Goal: Information Seeking & Learning: Learn about a topic

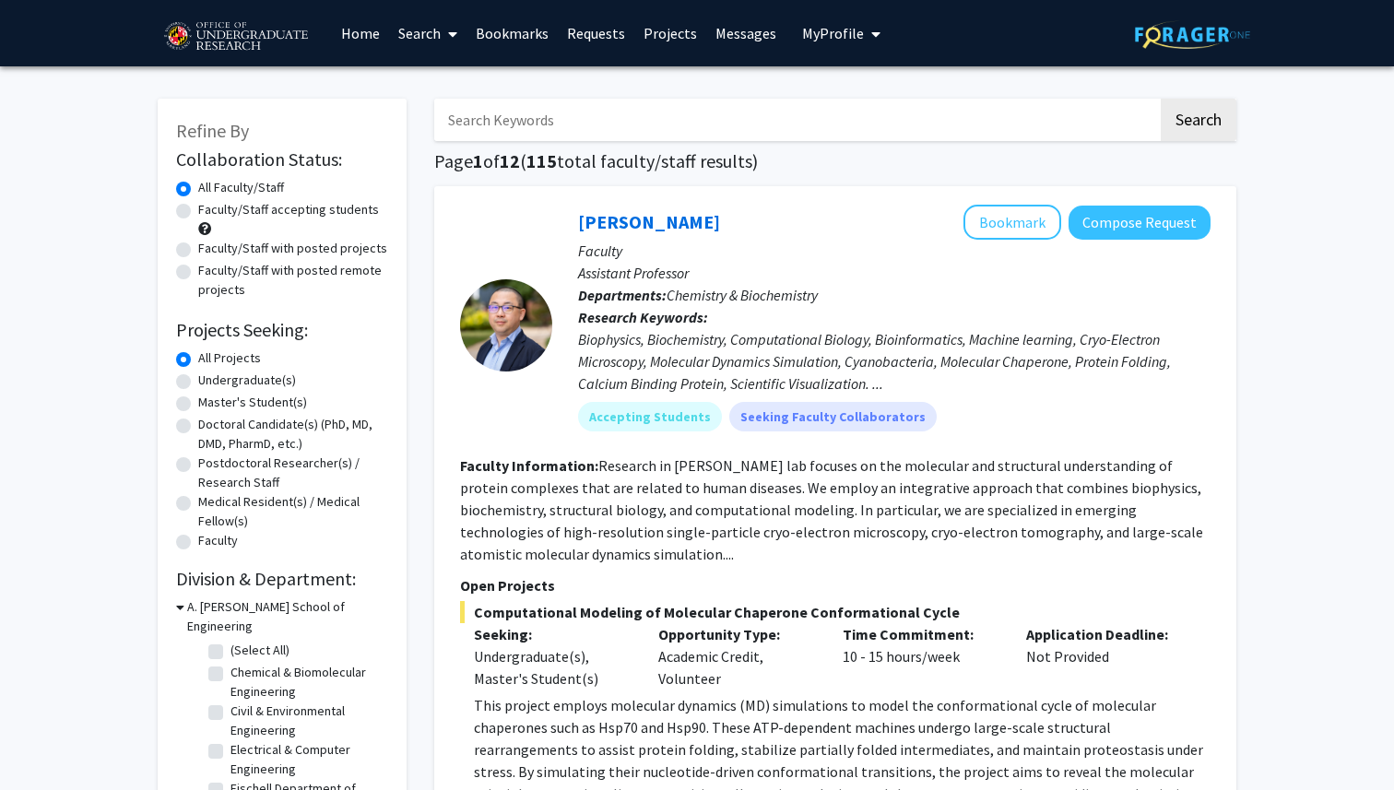
click at [198, 378] on label "Undergraduate(s)" at bounding box center [247, 380] width 98 height 19
click at [198, 378] on input "Undergraduate(s)" at bounding box center [204, 377] width 12 height 12
radio input "true"
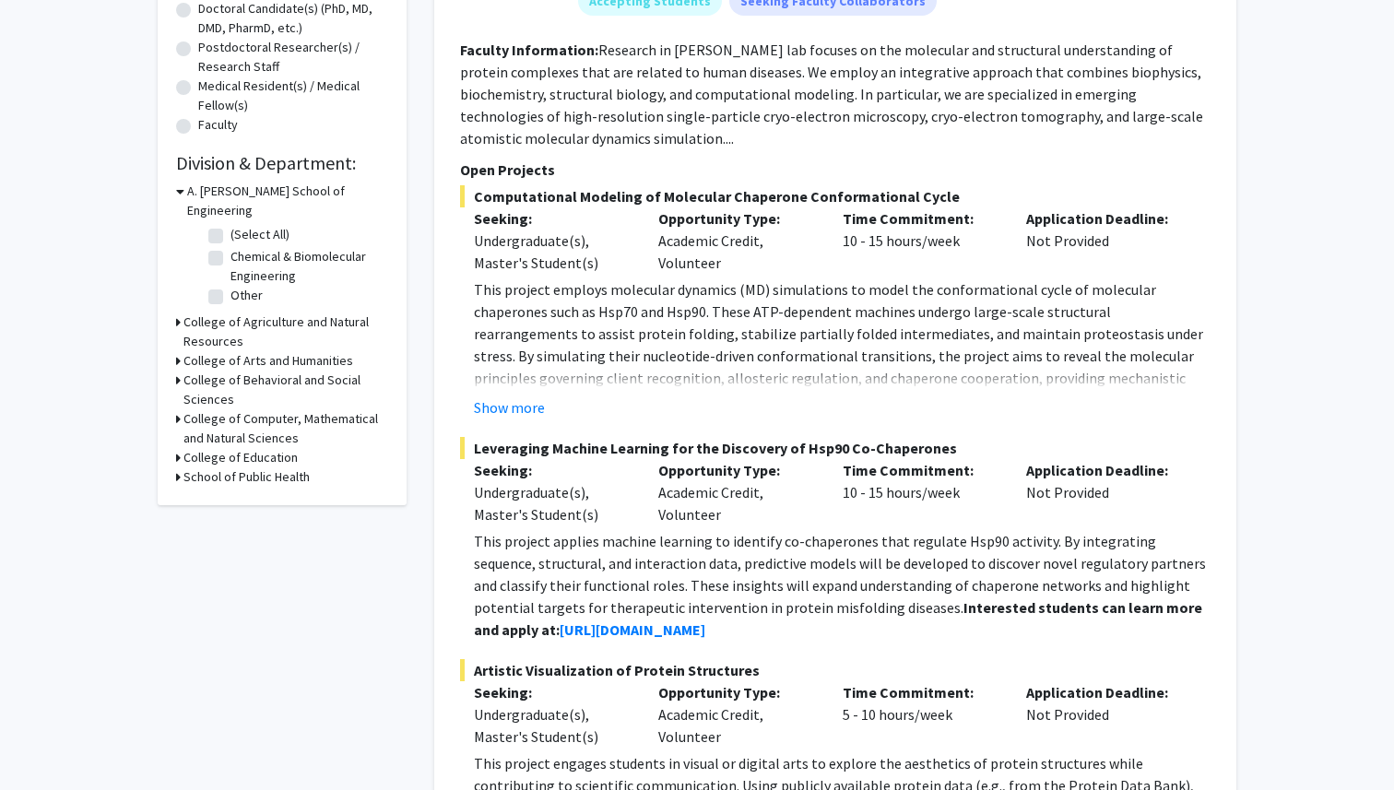
scroll to position [417, 0]
click at [502, 408] on button "Show more" at bounding box center [509, 407] width 71 height 22
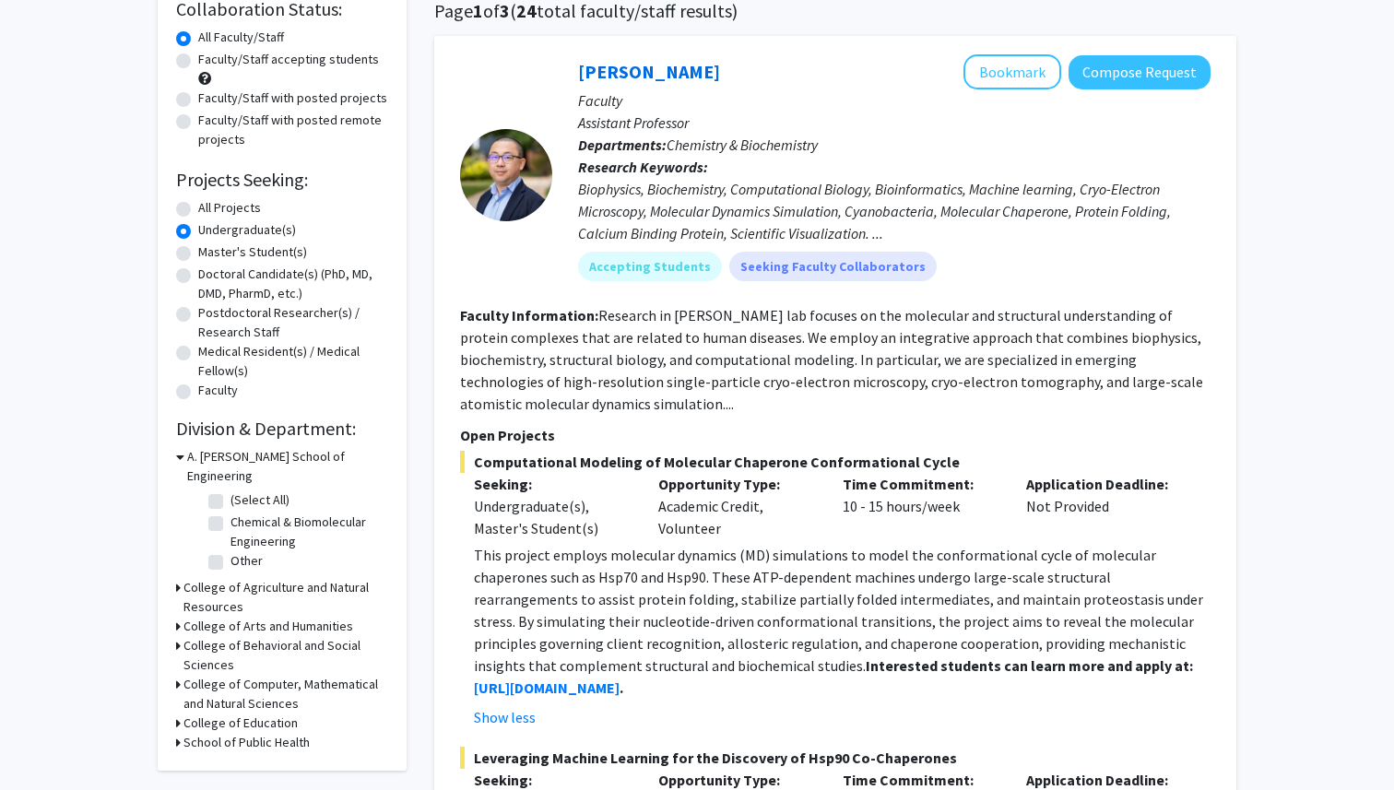
scroll to position [158, 0]
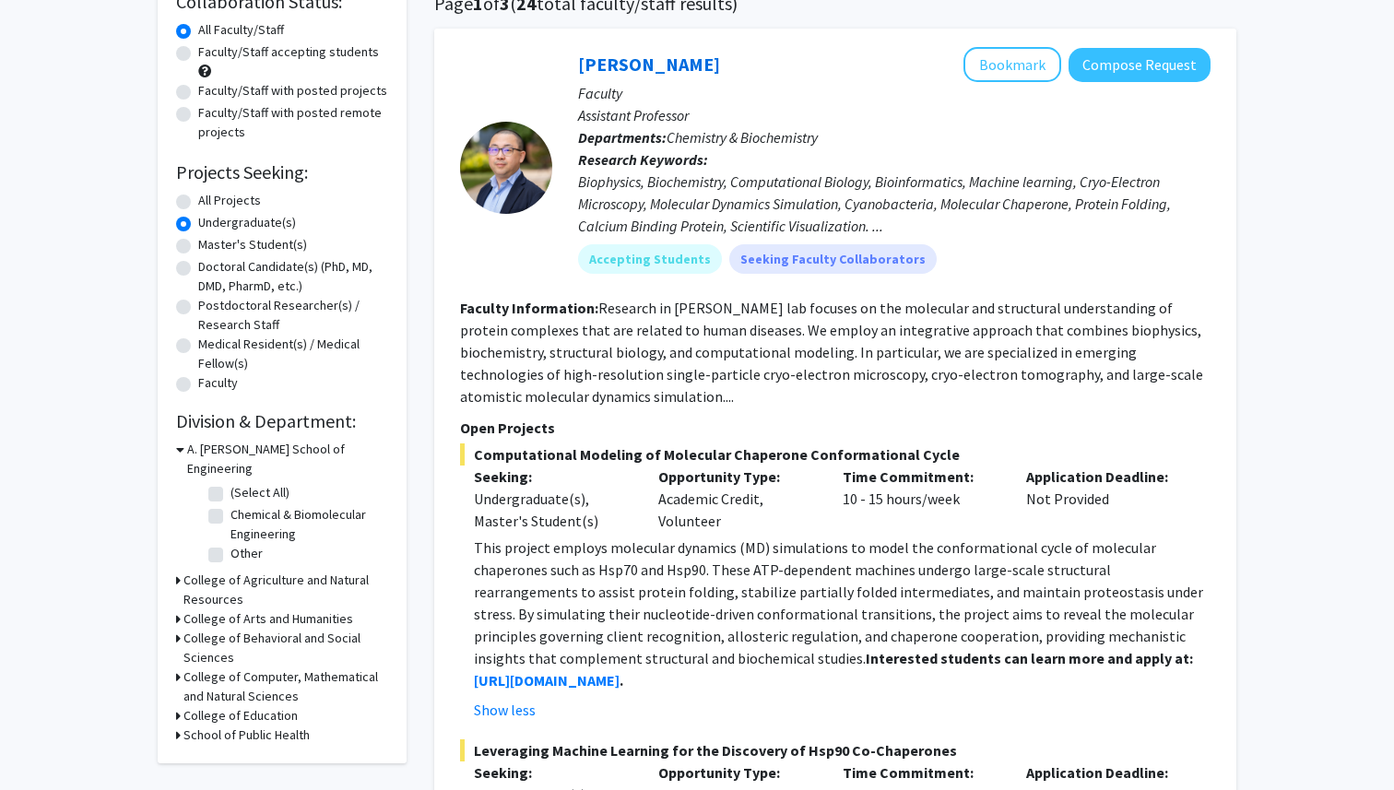
click at [238, 668] on h3 "College of Computer, Mathematical and Natural Sciences" at bounding box center [285, 687] width 205 height 39
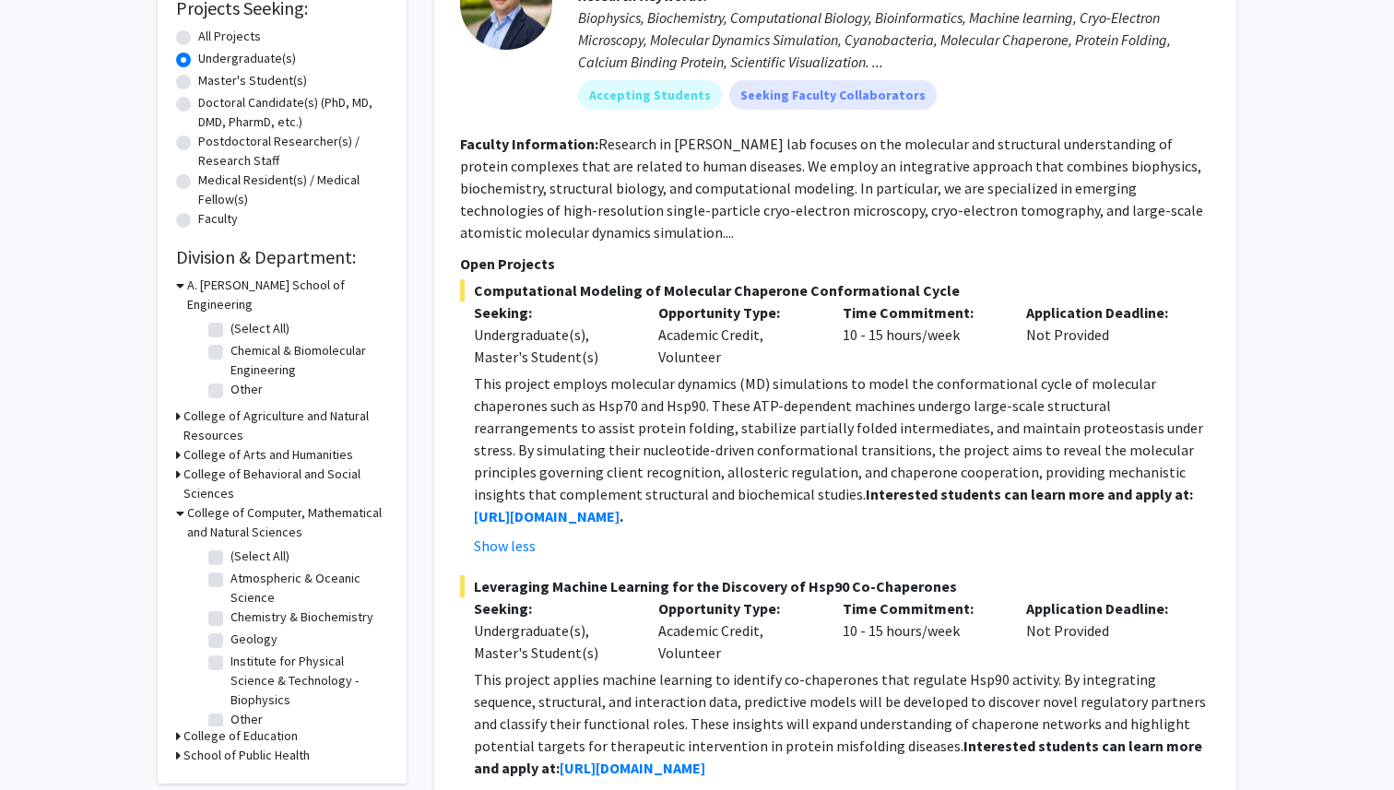
scroll to position [330, 0]
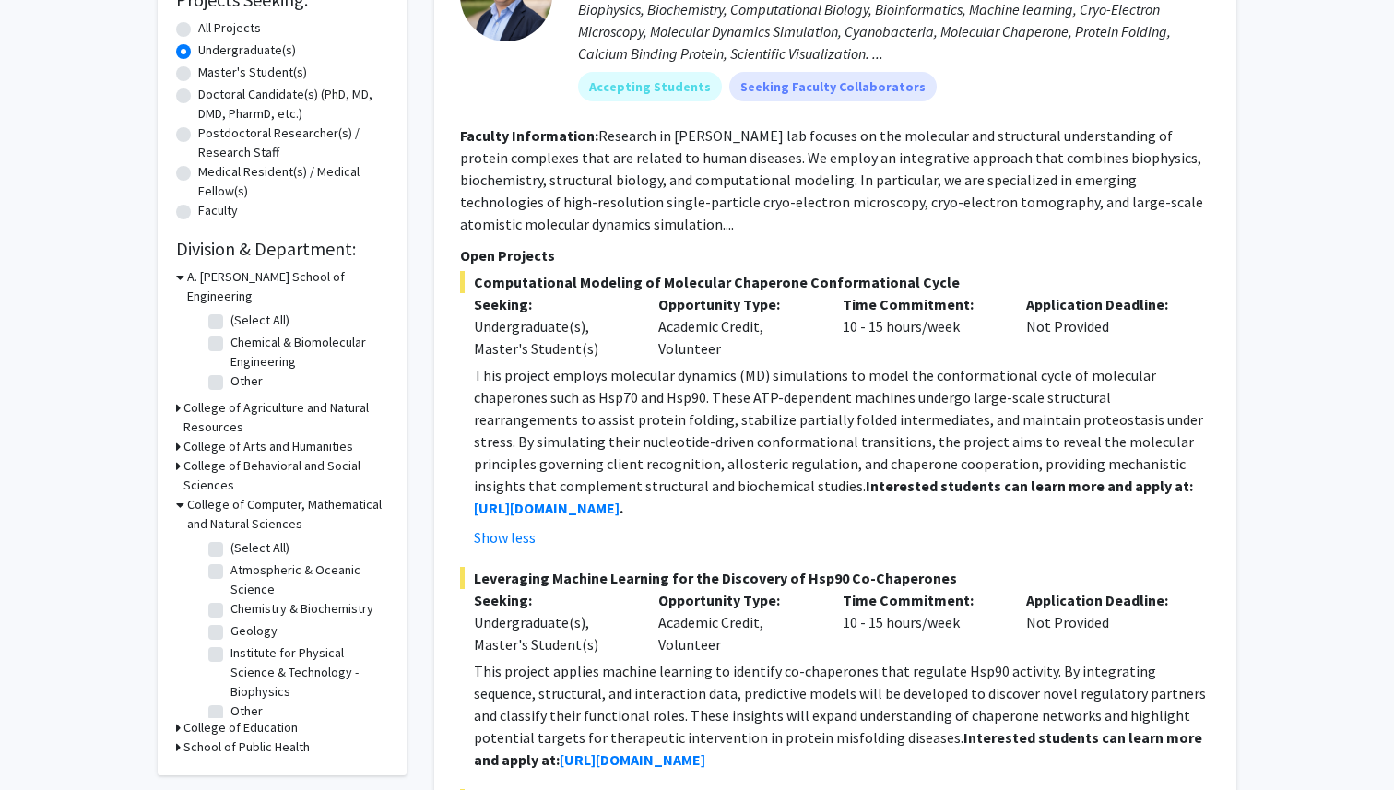
click at [231, 538] on label "(Select All)" at bounding box center [260, 547] width 59 height 19
click at [231, 538] on input "(Select All)" at bounding box center [237, 544] width 12 height 12
checkbox input "true"
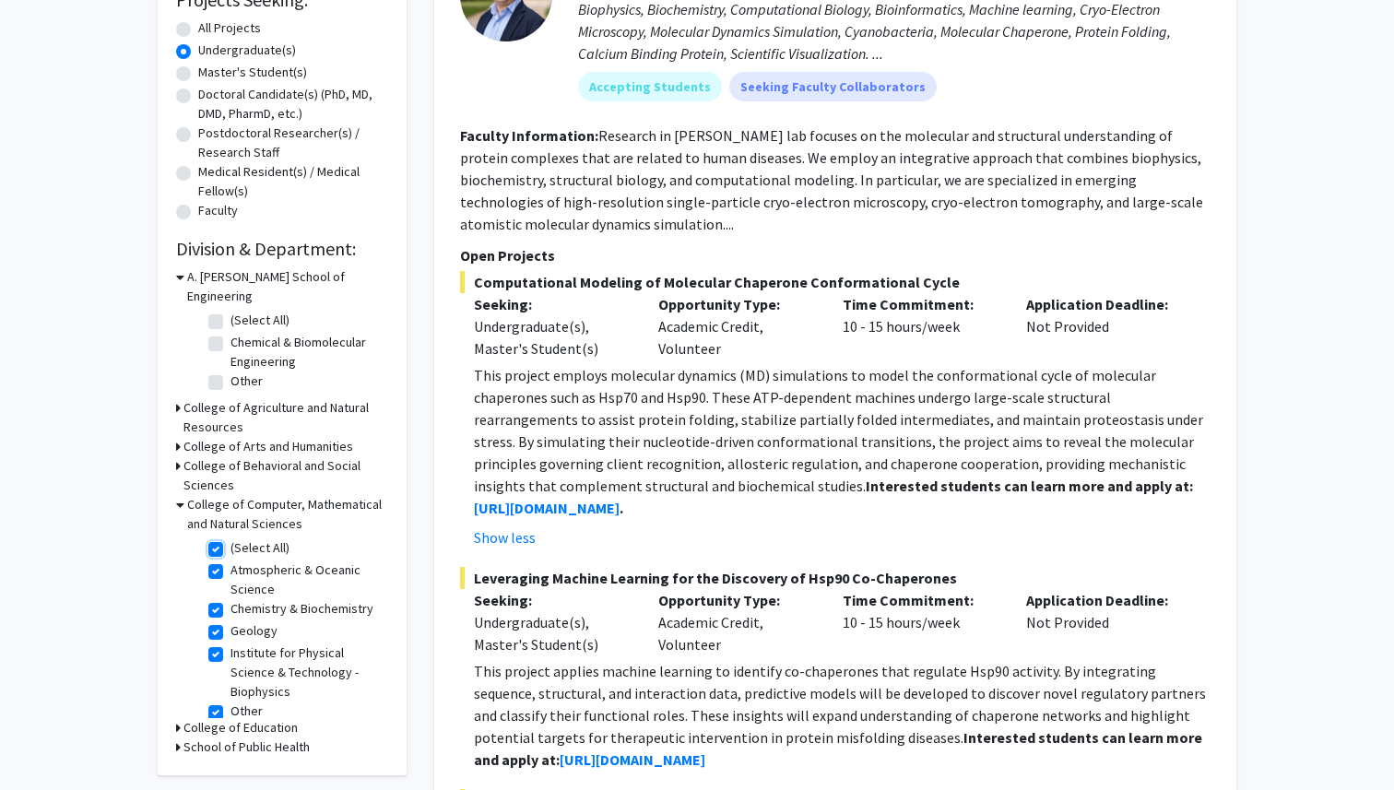
checkbox input "true"
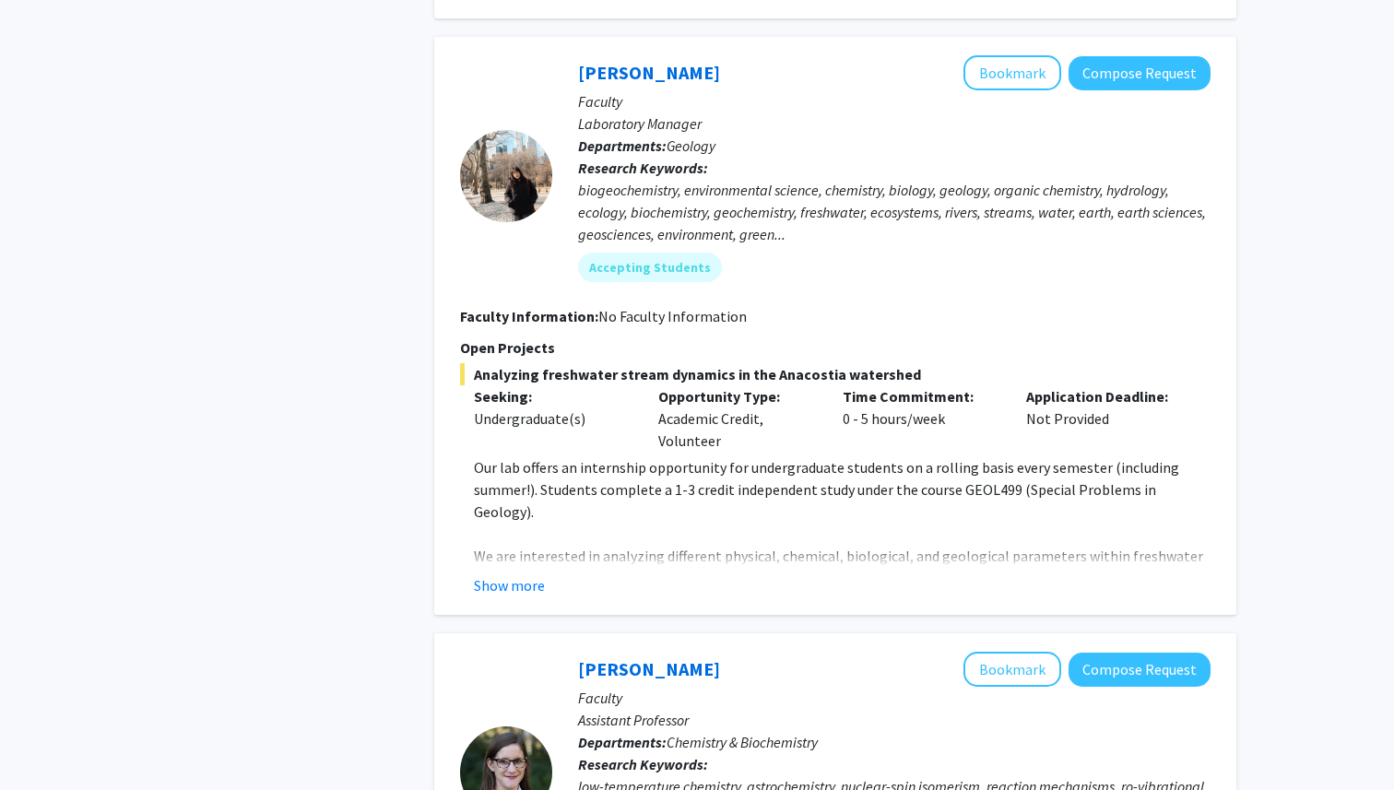
scroll to position [1310, 0]
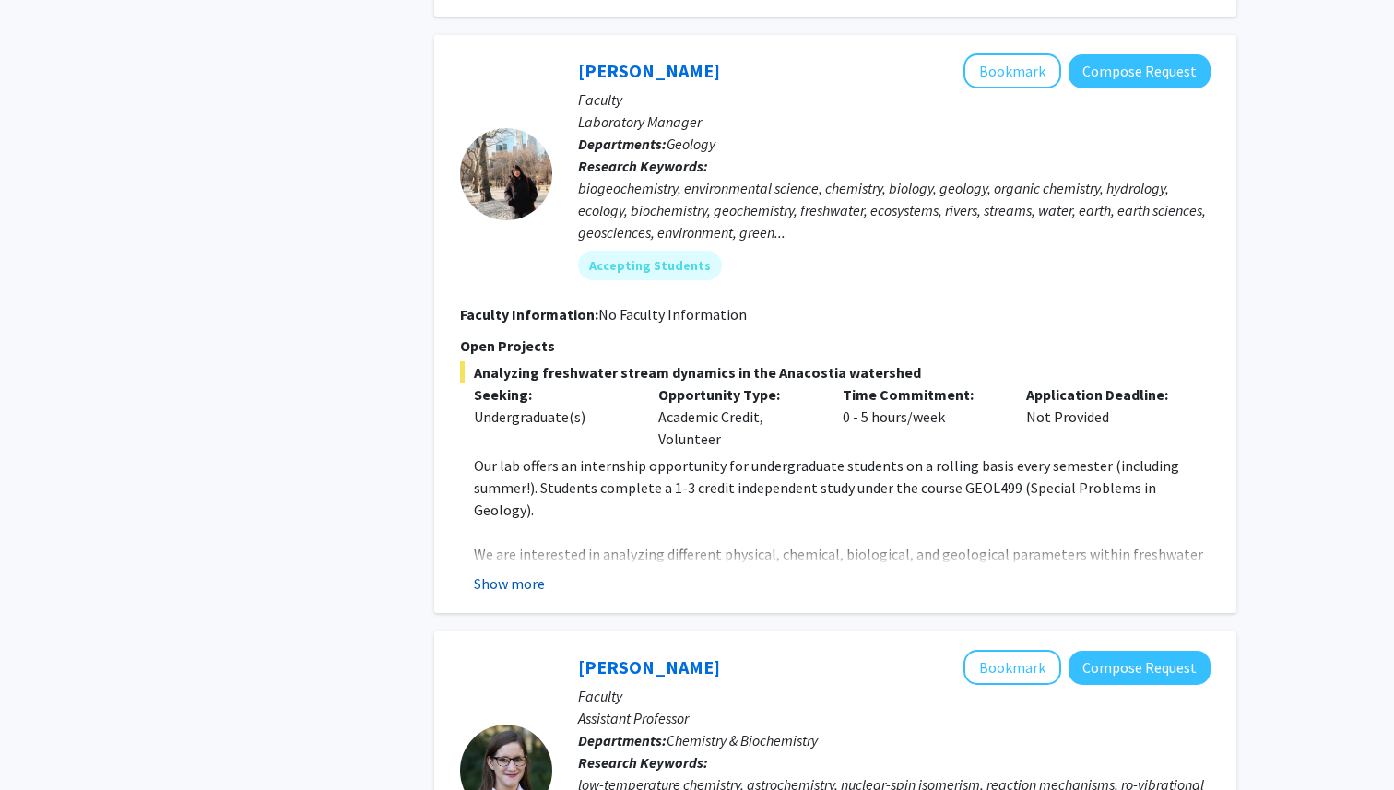
click at [526, 582] on button "Show more" at bounding box center [509, 584] width 71 height 22
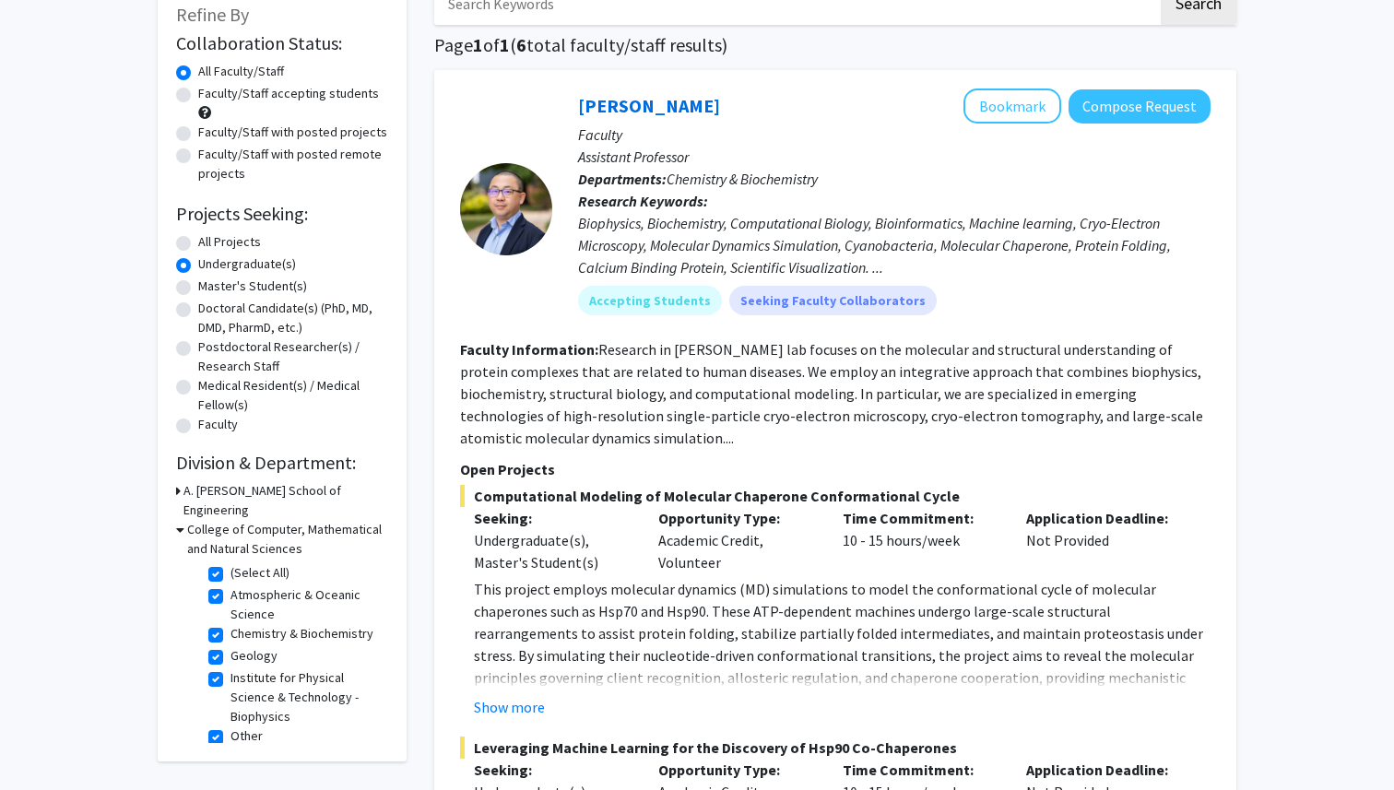
scroll to position [117, 0]
click at [231, 562] on label "(Select All)" at bounding box center [260, 571] width 59 height 19
click at [231, 562] on input "(Select All)" at bounding box center [237, 568] width 12 height 12
checkbox input "false"
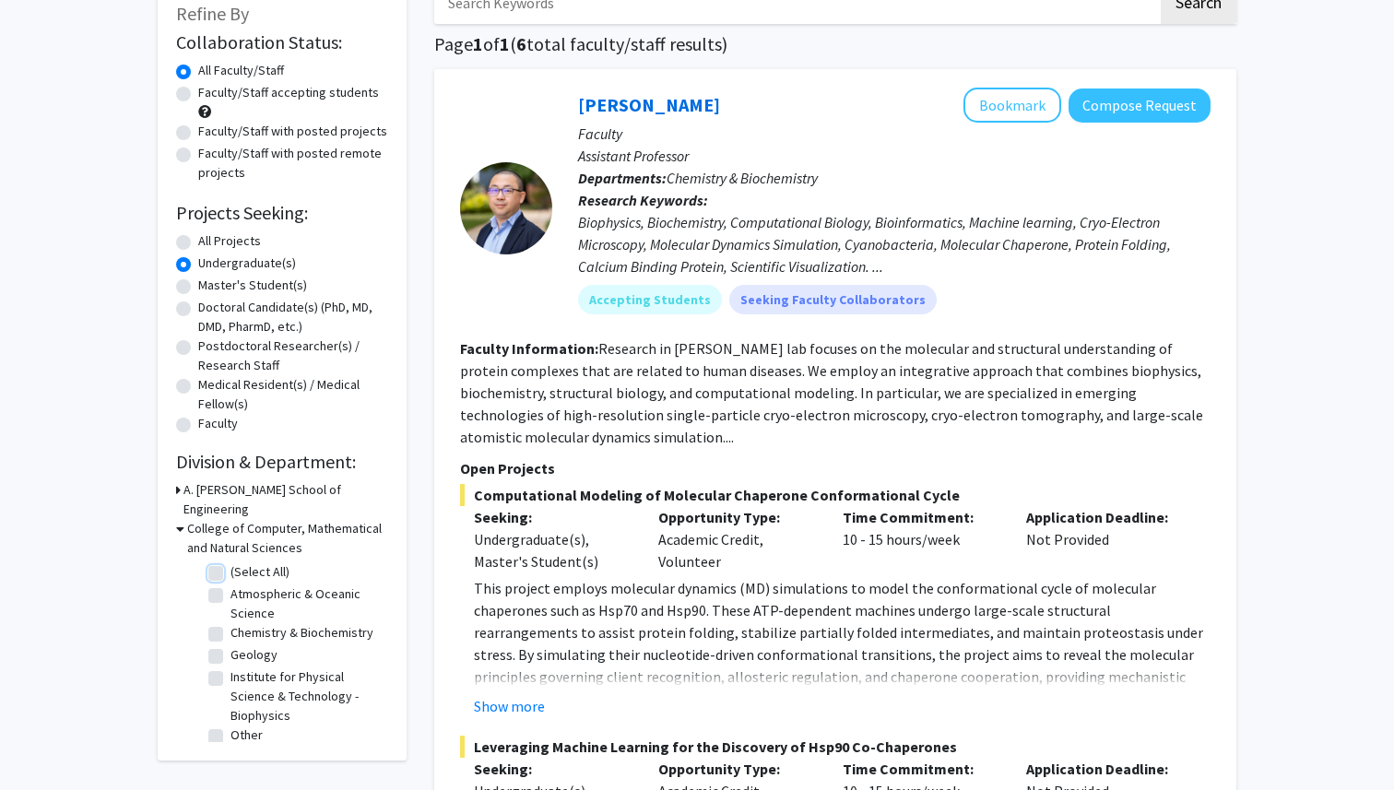
checkbox input "false"
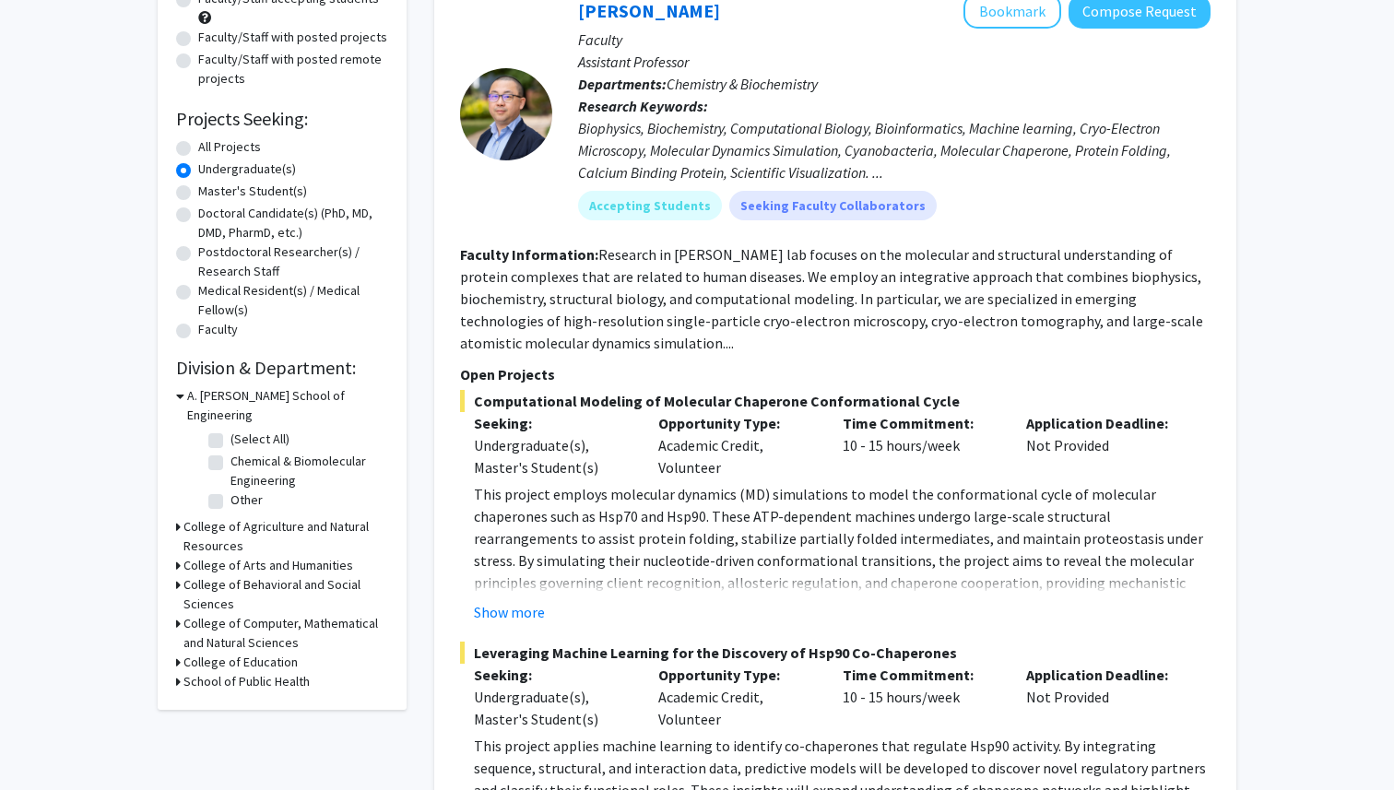
scroll to position [216, 0]
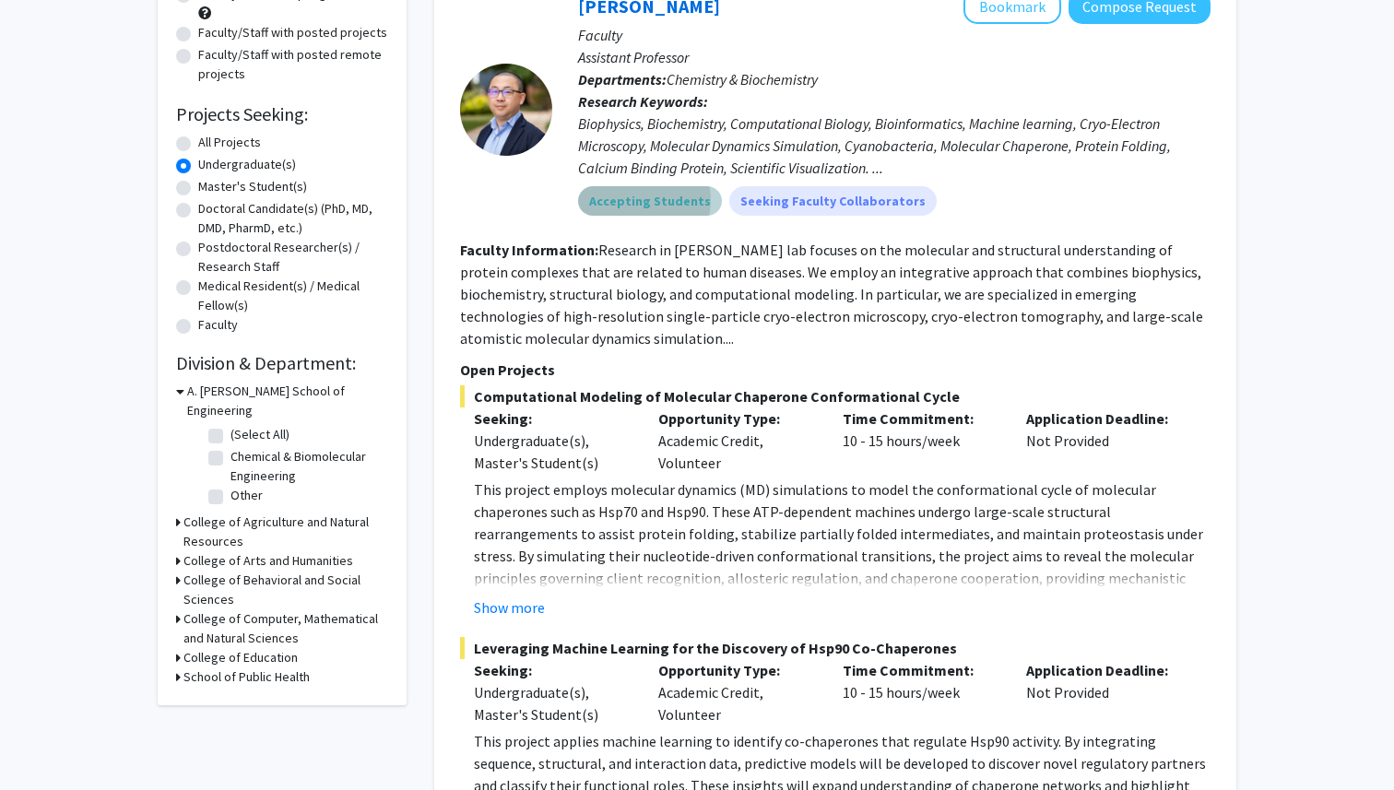
click at [643, 200] on mat-chip "Accepting Students" at bounding box center [650, 201] width 144 height 30
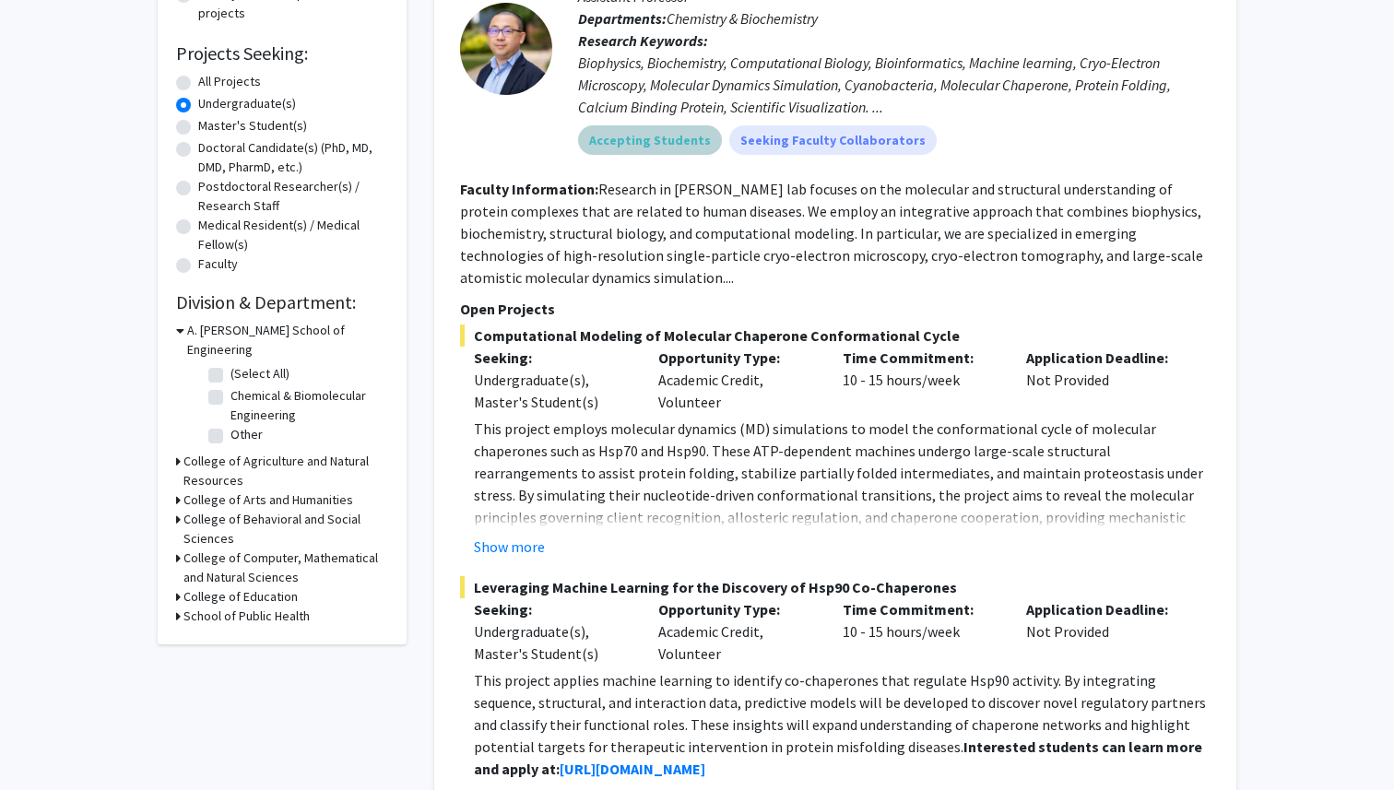
scroll to position [301, 0]
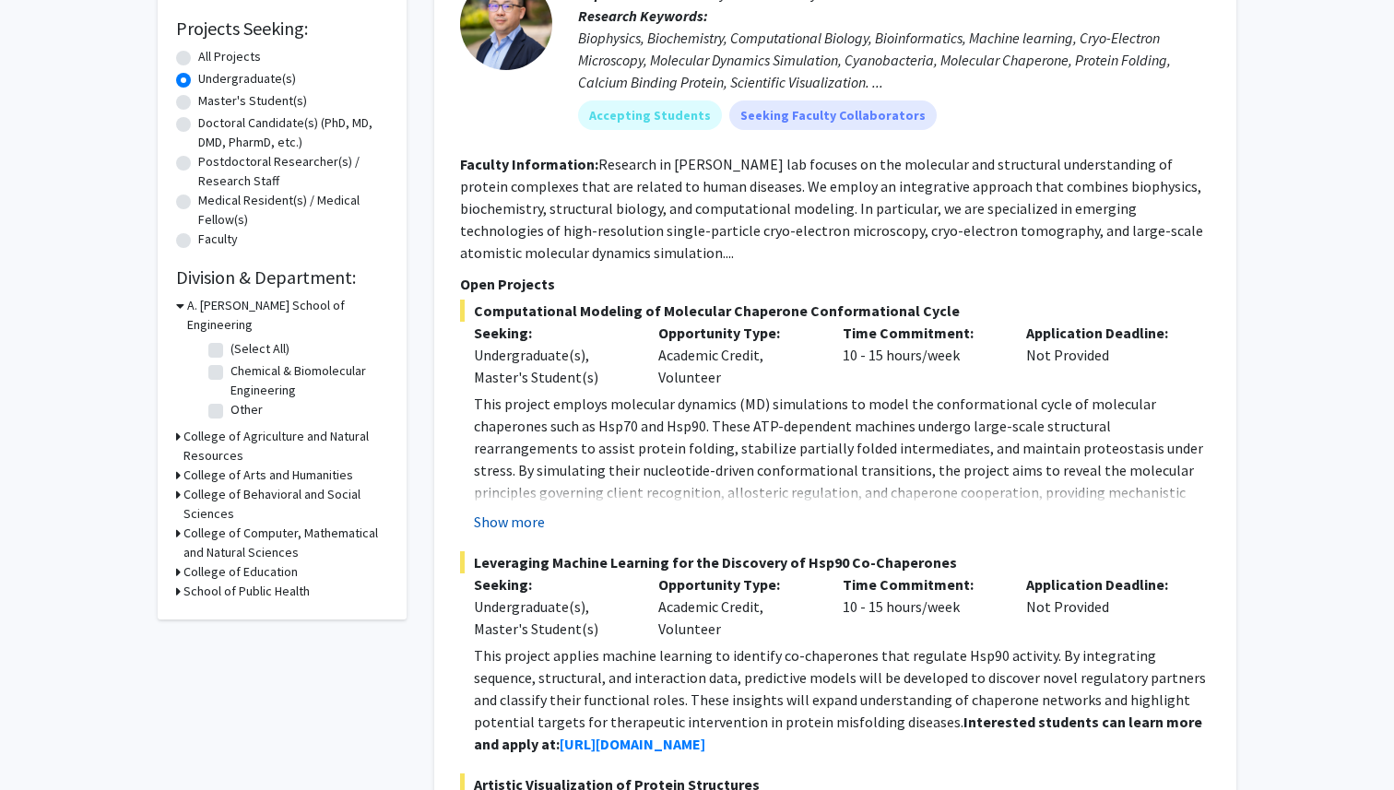
click at [509, 514] on button "Show more" at bounding box center [509, 522] width 71 height 22
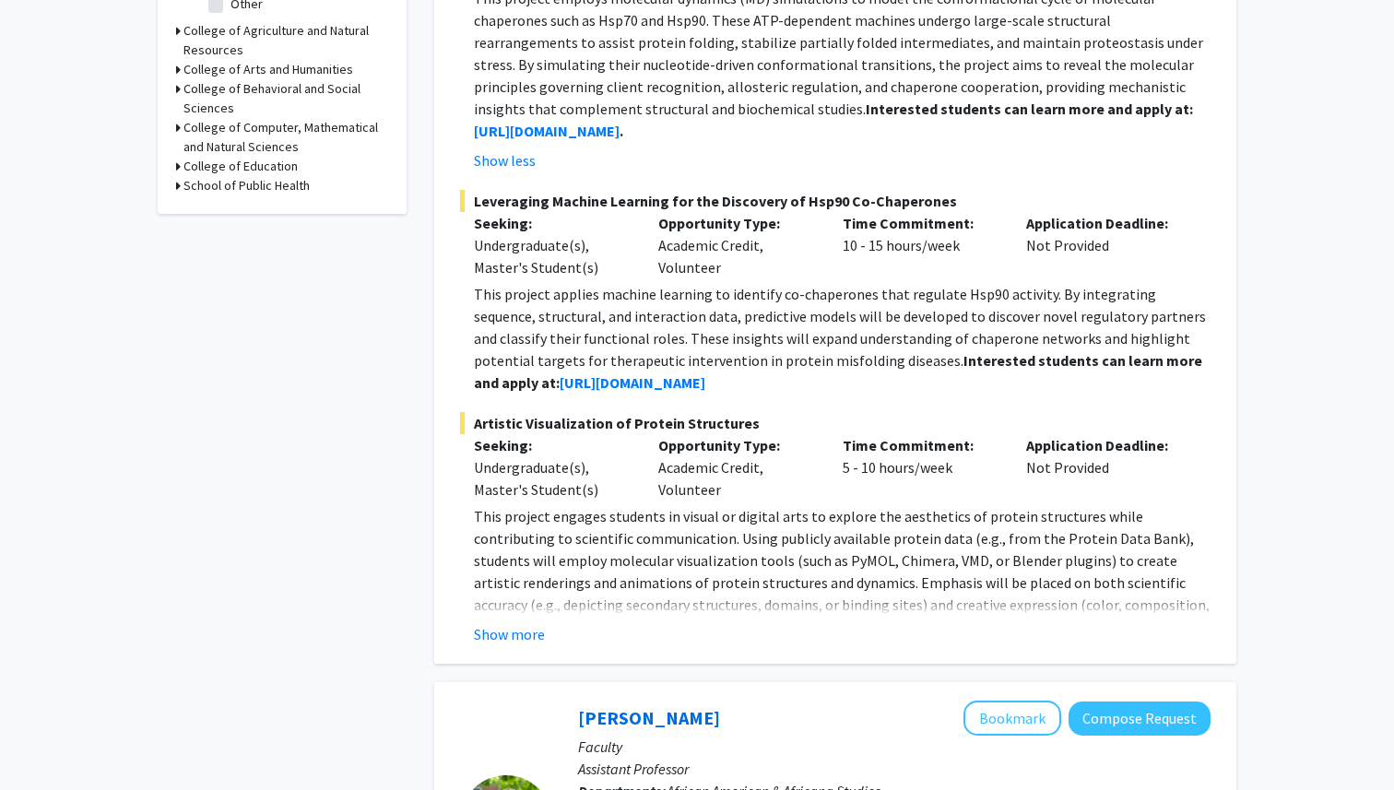
scroll to position [573, 0]
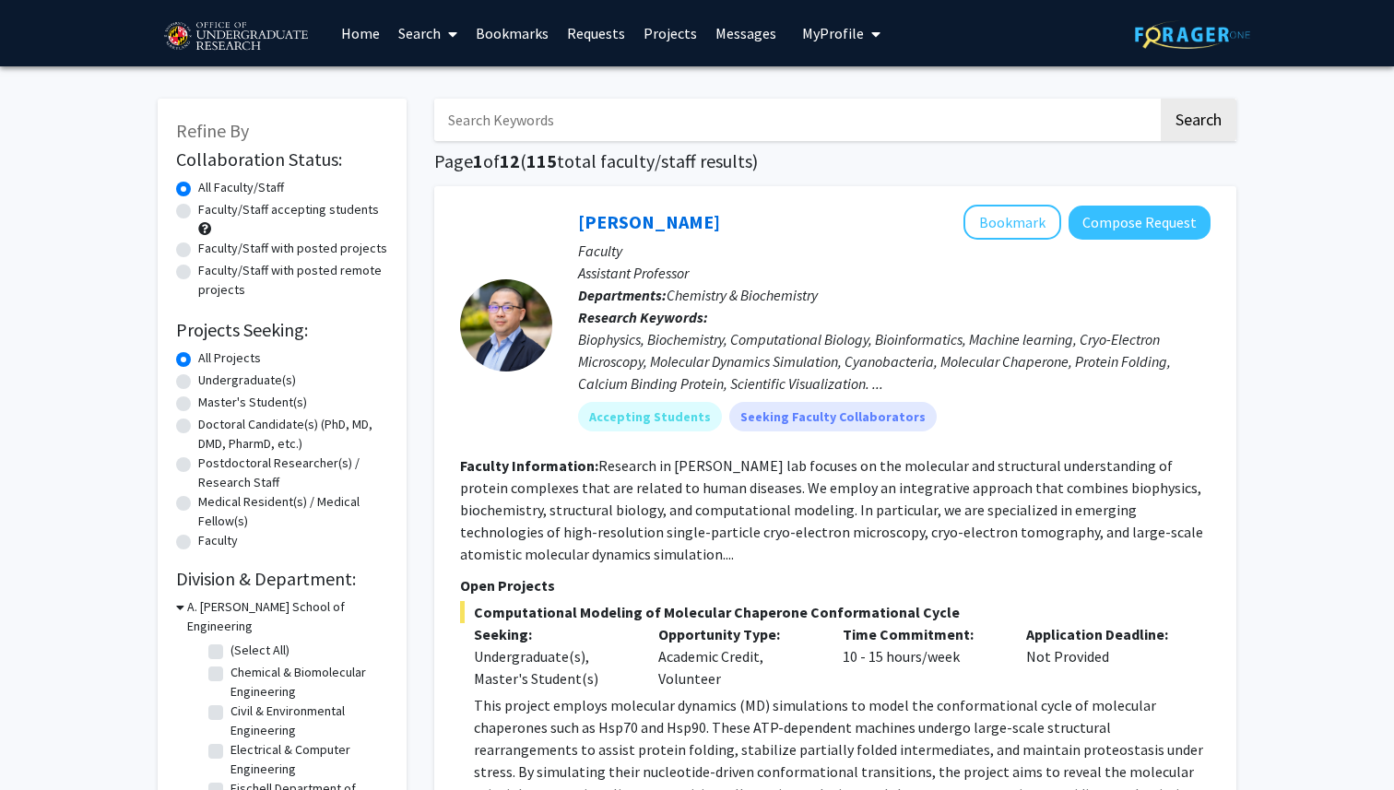
click at [580, 35] on link "Requests" at bounding box center [596, 33] width 77 height 65
click at [408, 30] on link "Search" at bounding box center [427, 33] width 77 height 65
click at [451, 129] on span "Students" at bounding box center [445, 121] width 112 height 37
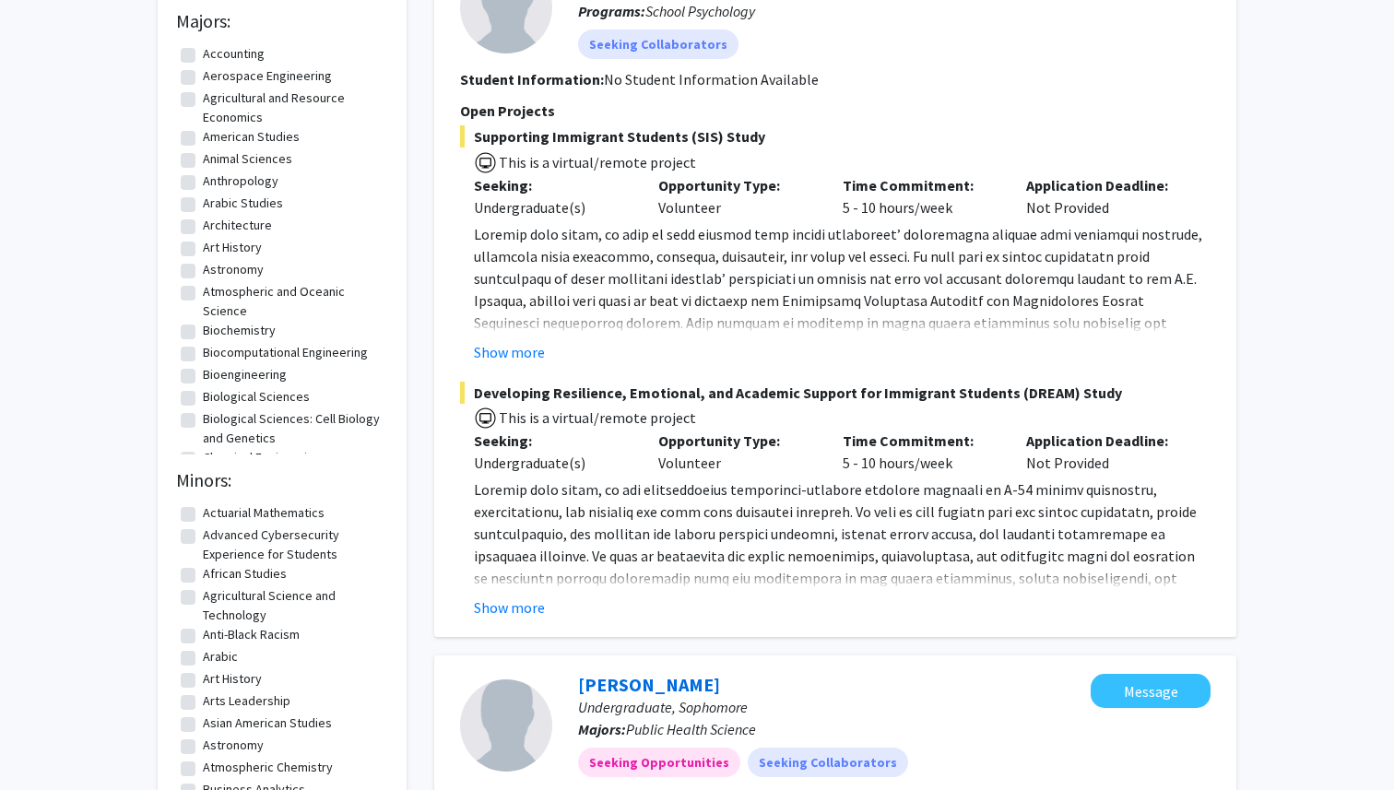
scroll to position [251, 0]
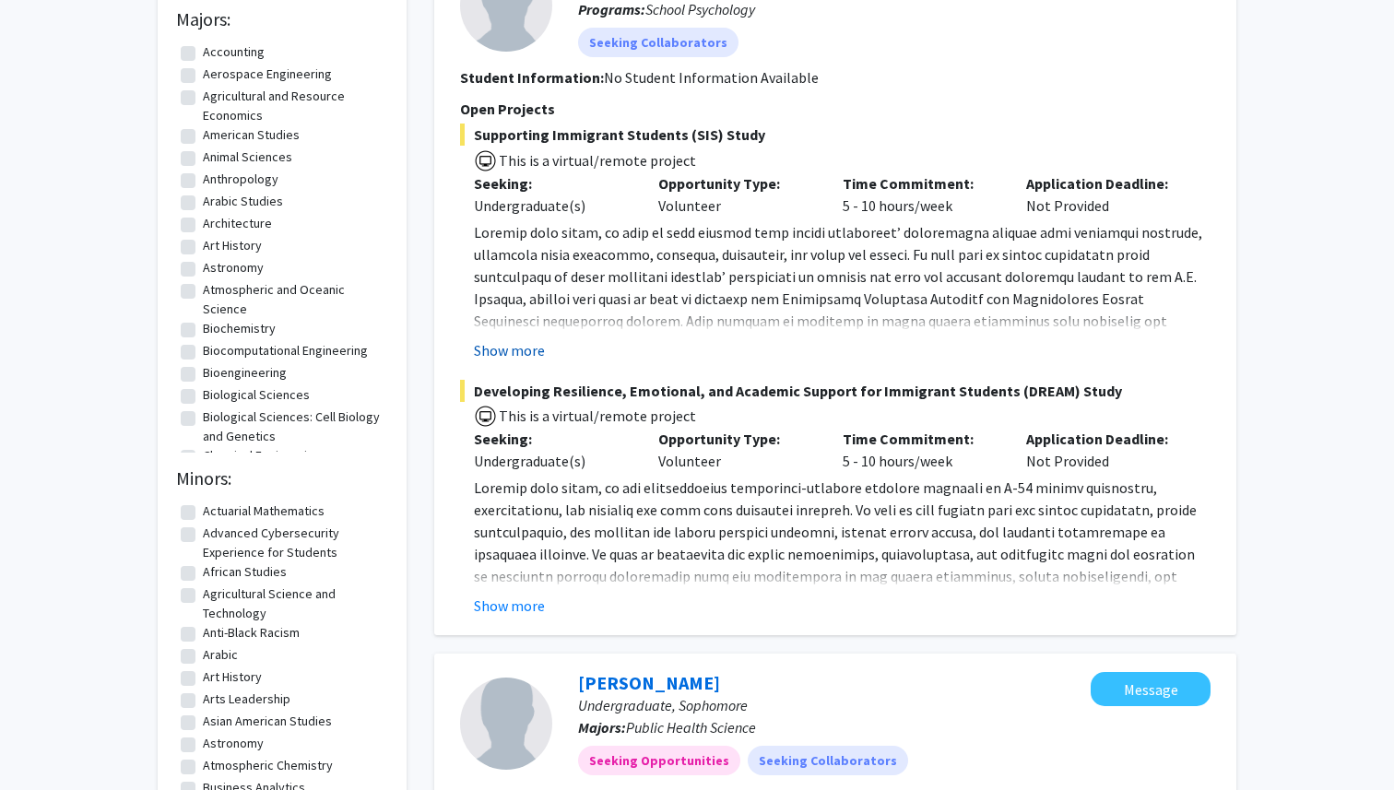
click at [514, 351] on button "Show more" at bounding box center [509, 350] width 71 height 22
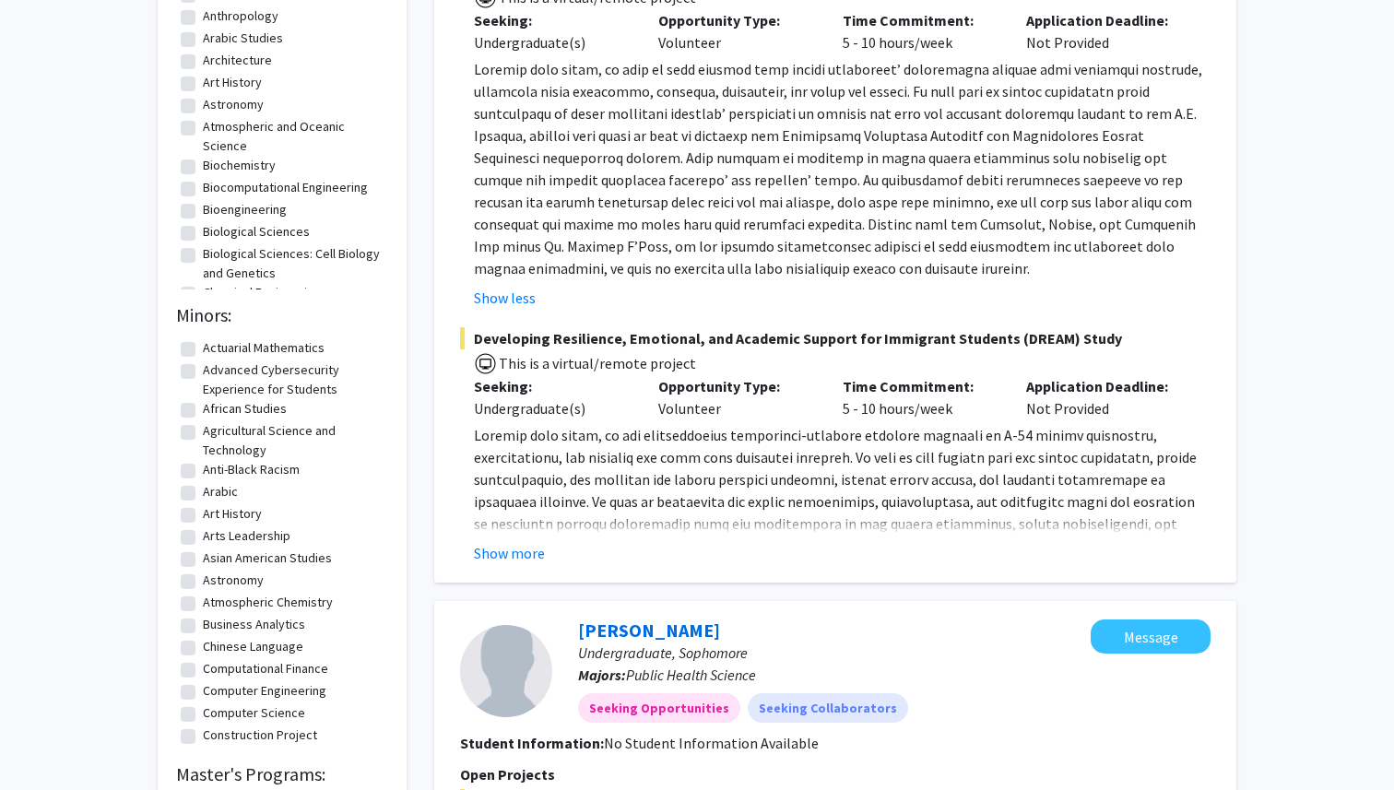
scroll to position [444, 0]
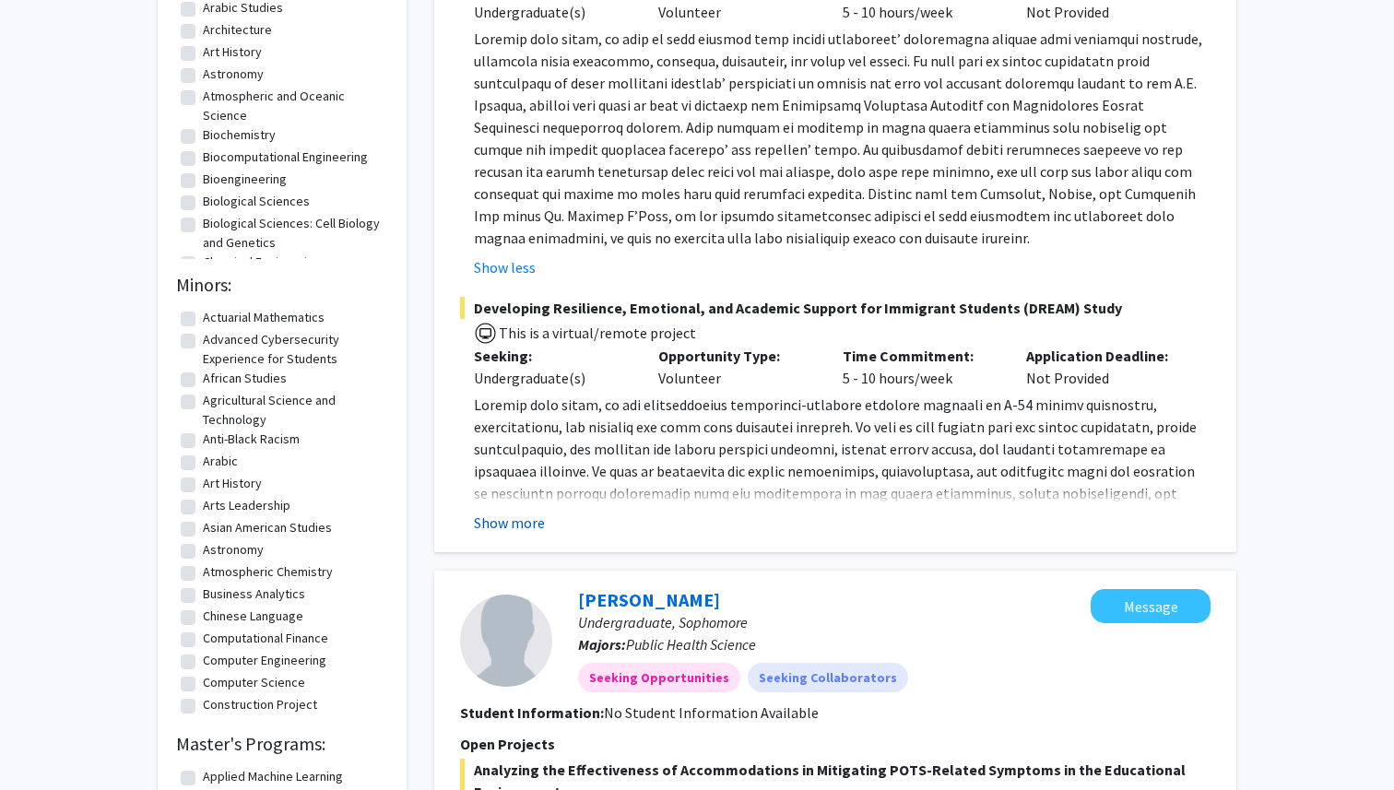
click at [509, 532] on button "Show more" at bounding box center [509, 523] width 71 height 22
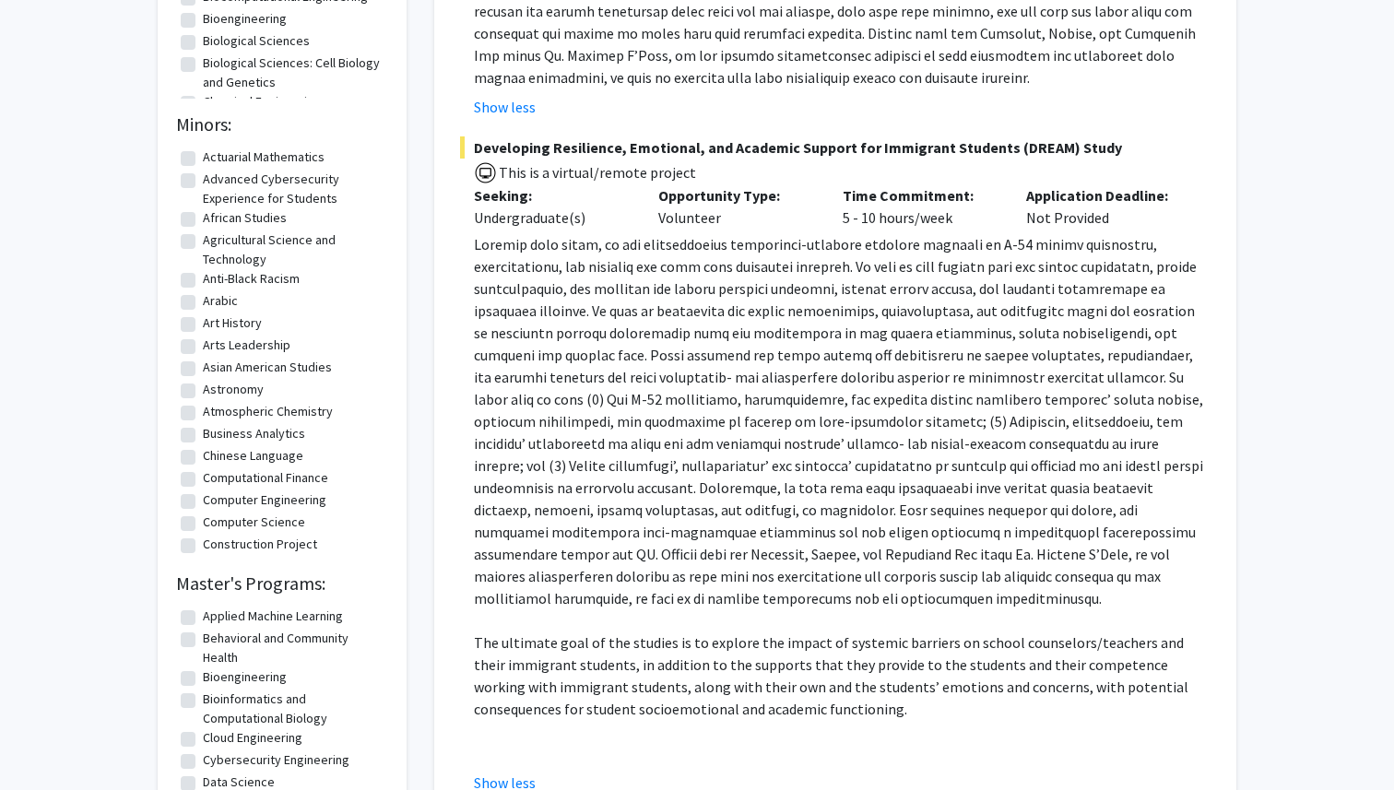
scroll to position [0, 0]
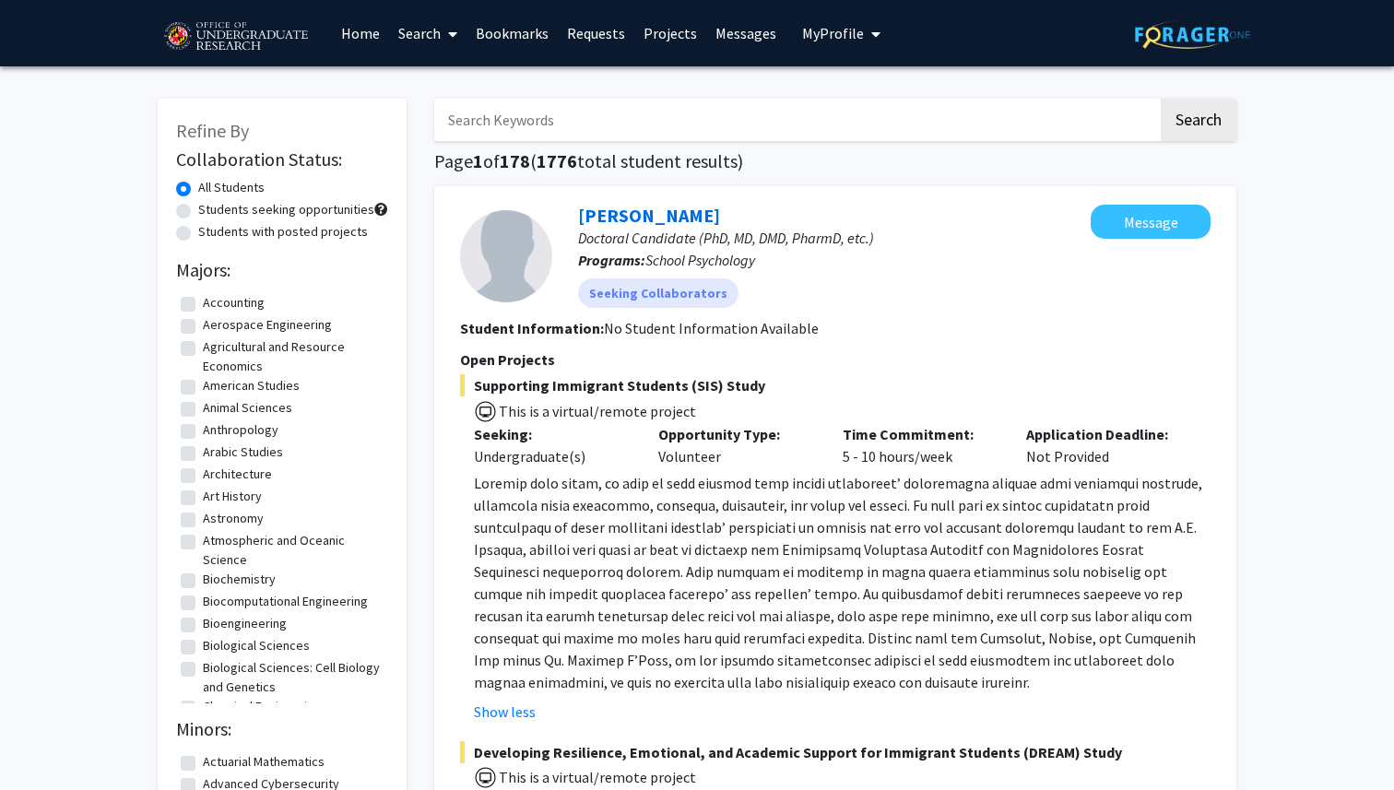
click at [245, 211] on label "Students seeking opportunities" at bounding box center [286, 209] width 176 height 19
click at [210, 211] on input "Students seeking opportunities" at bounding box center [204, 206] width 12 height 12
radio input "true"
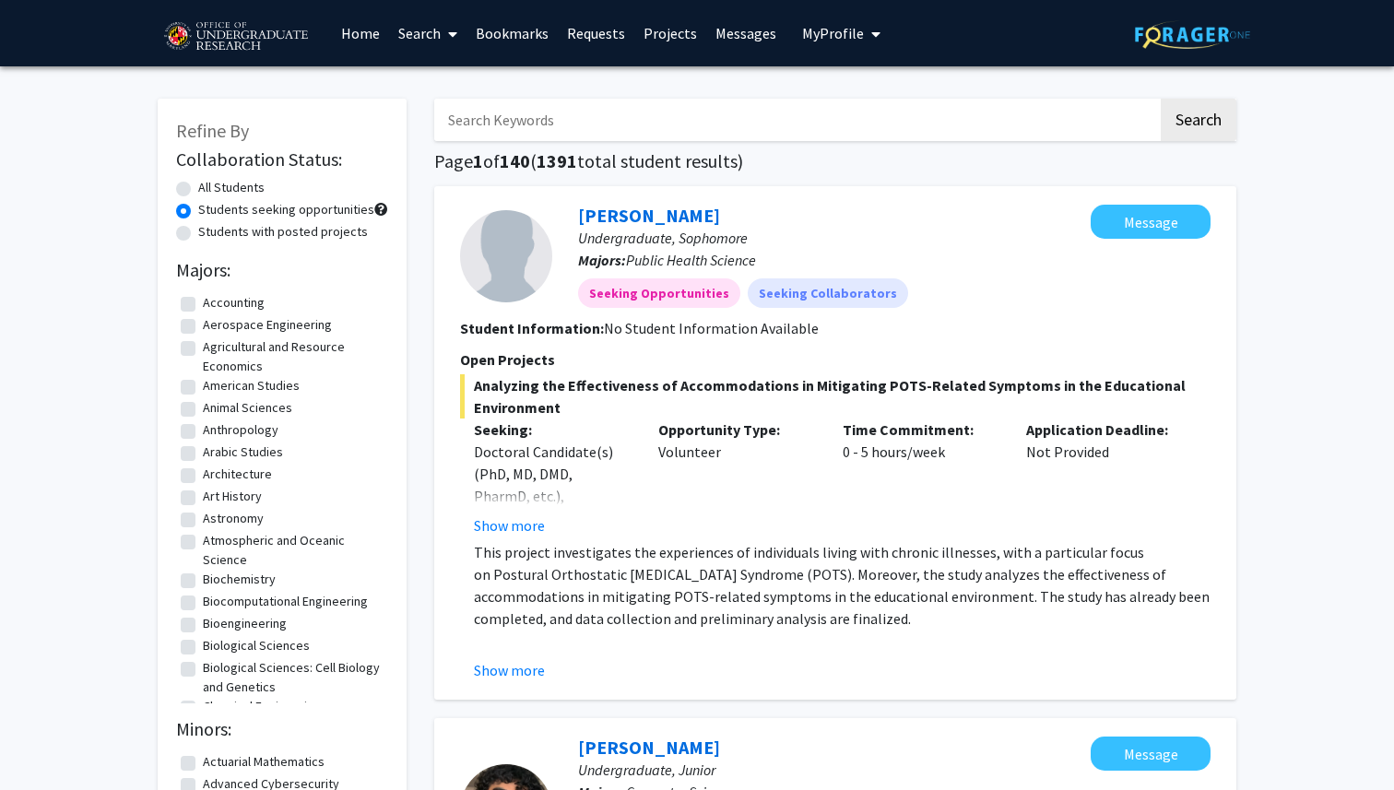
click at [290, 234] on label "Students with posted projects" at bounding box center [283, 231] width 170 height 19
click at [210, 234] on input "Students with posted projects" at bounding box center [204, 228] width 12 height 12
radio input "true"
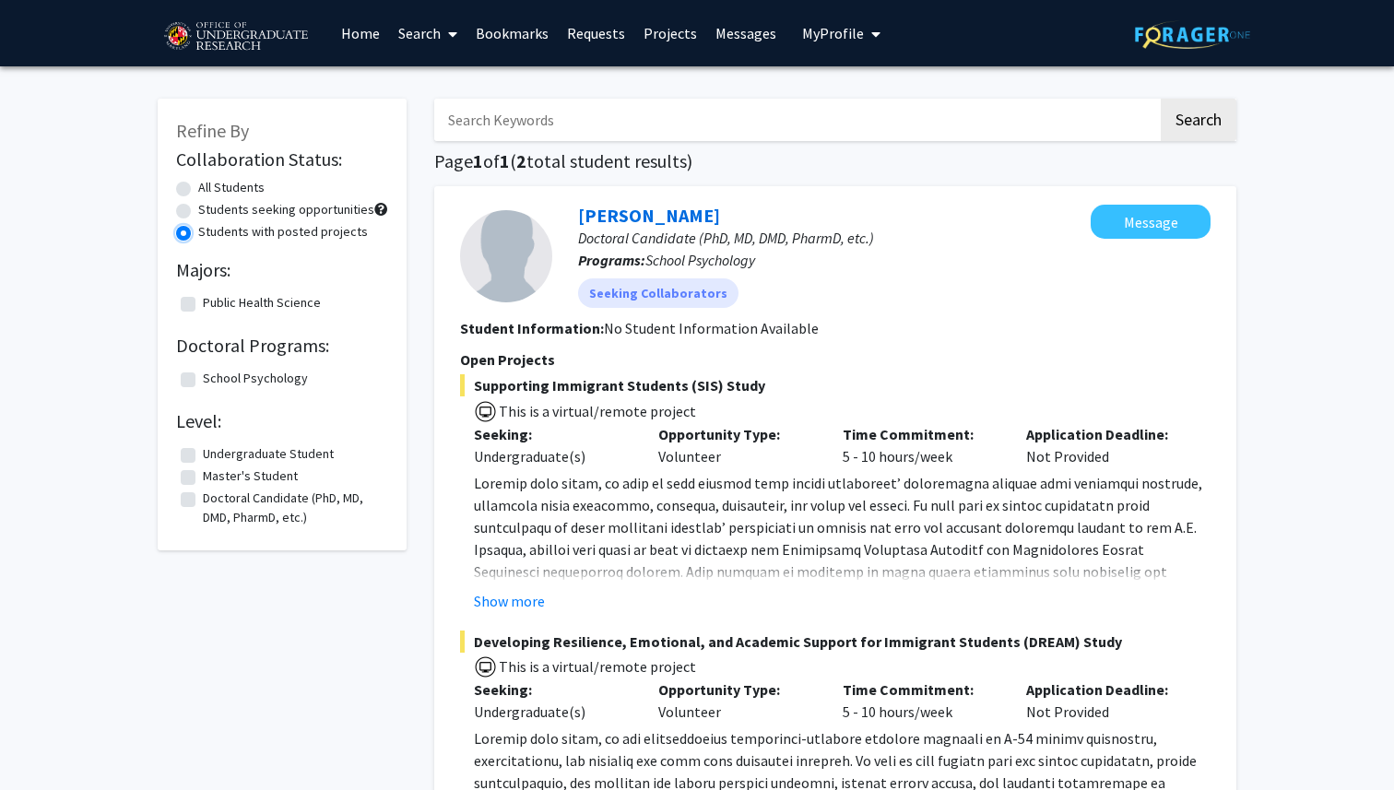
radio input "true"
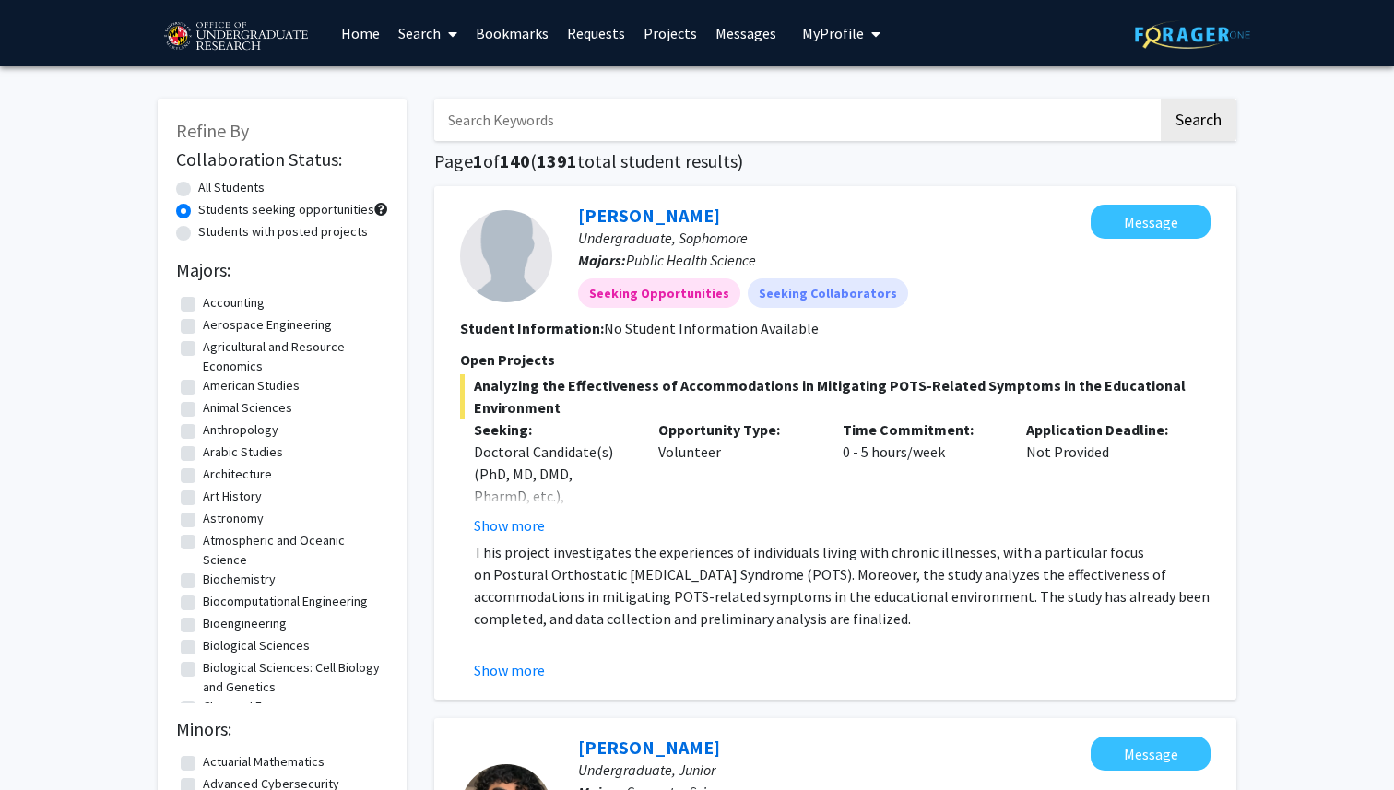
click at [444, 37] on span at bounding box center [449, 34] width 17 height 65
click at [452, 86] on span "Faculty/Staff" at bounding box center [457, 84] width 136 height 37
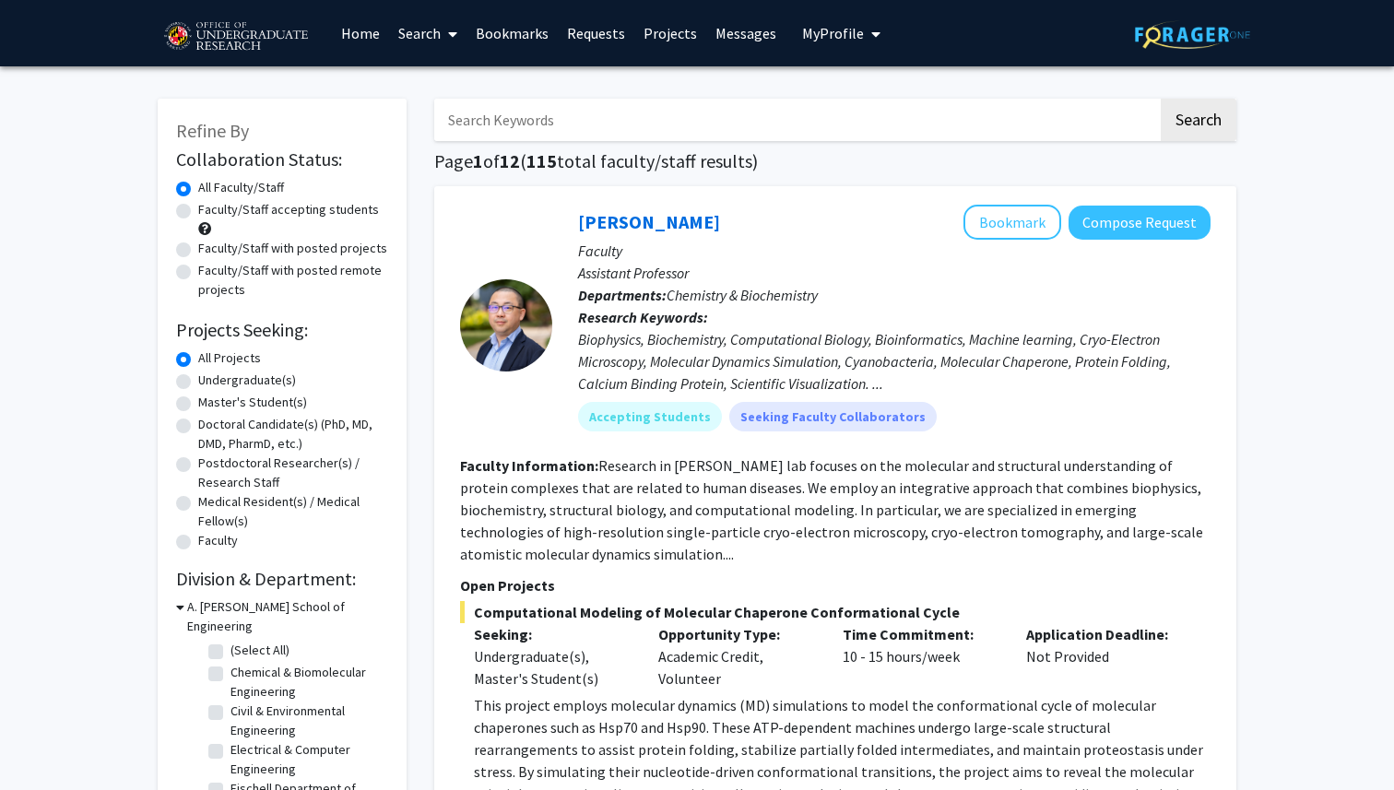
click at [275, 214] on label "Faculty/Staff accepting students" at bounding box center [288, 209] width 181 height 19
click at [210, 212] on input "Faculty/Staff accepting students" at bounding box center [204, 206] width 12 height 12
radio input "true"
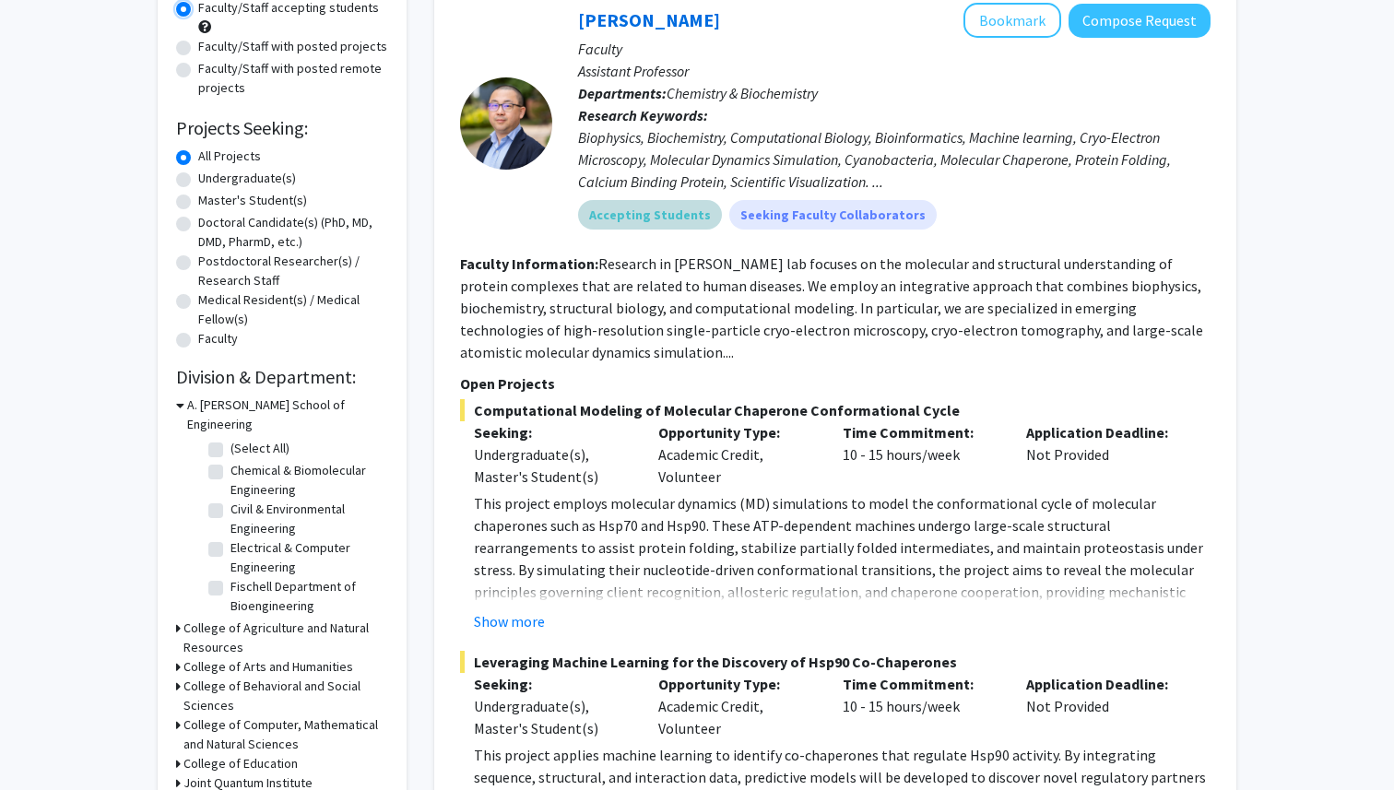
scroll to position [204, 0]
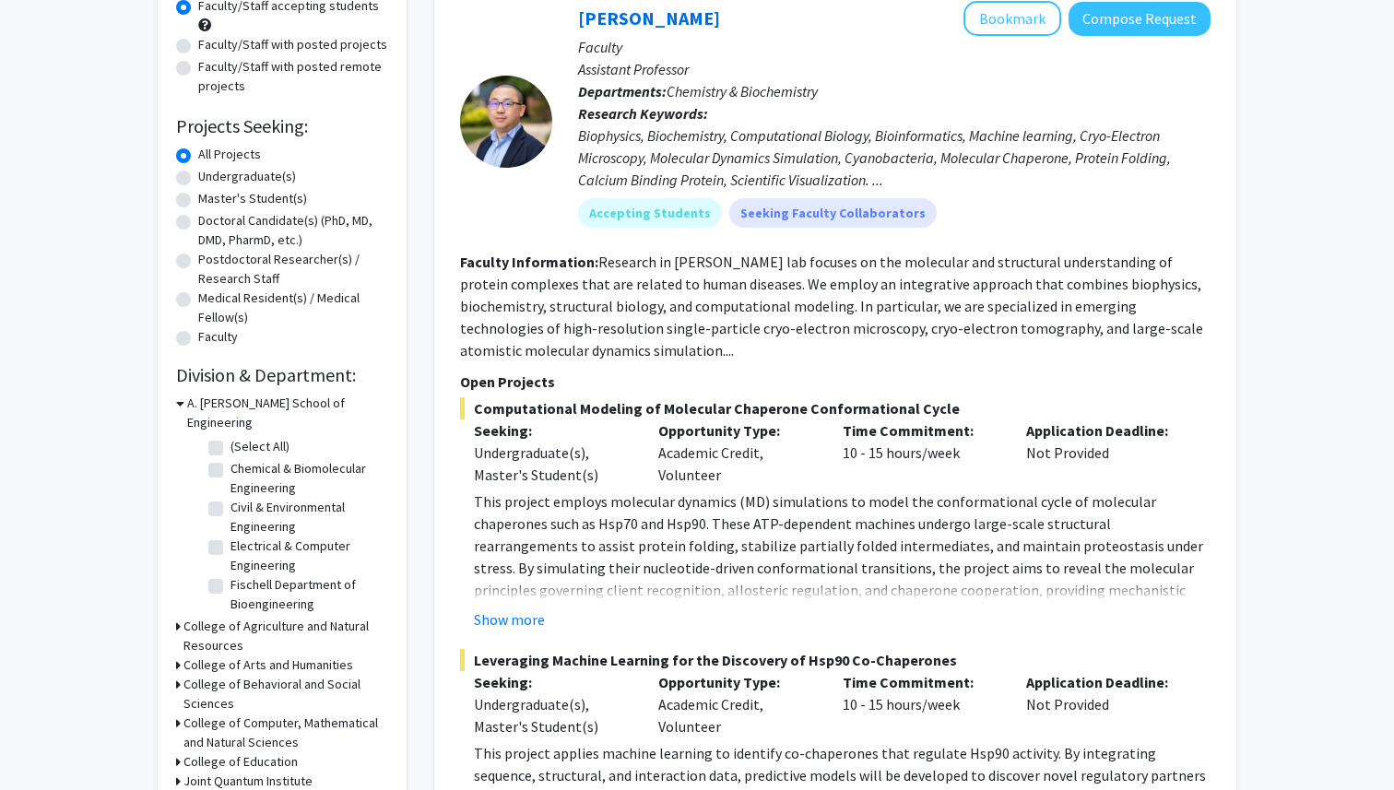
click at [868, 177] on div "Biophysics, Biochemistry, Computational Biology, Bioinformatics, Machine learni…" at bounding box center [894, 157] width 633 height 66
click at [864, 187] on div "Biophysics, Biochemistry, Computational Biology, Bioinformatics, Machine learni…" at bounding box center [894, 157] width 633 height 66
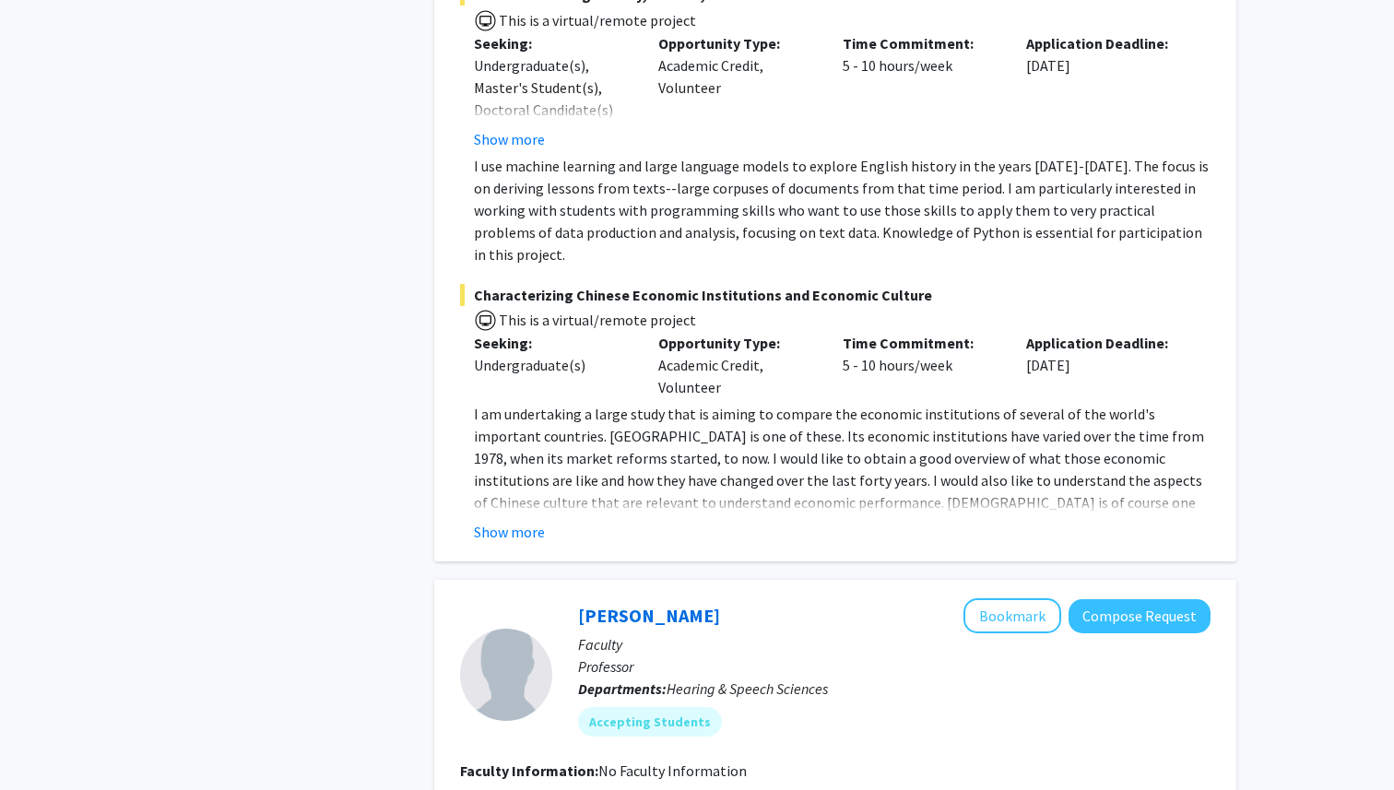
scroll to position [3705, 0]
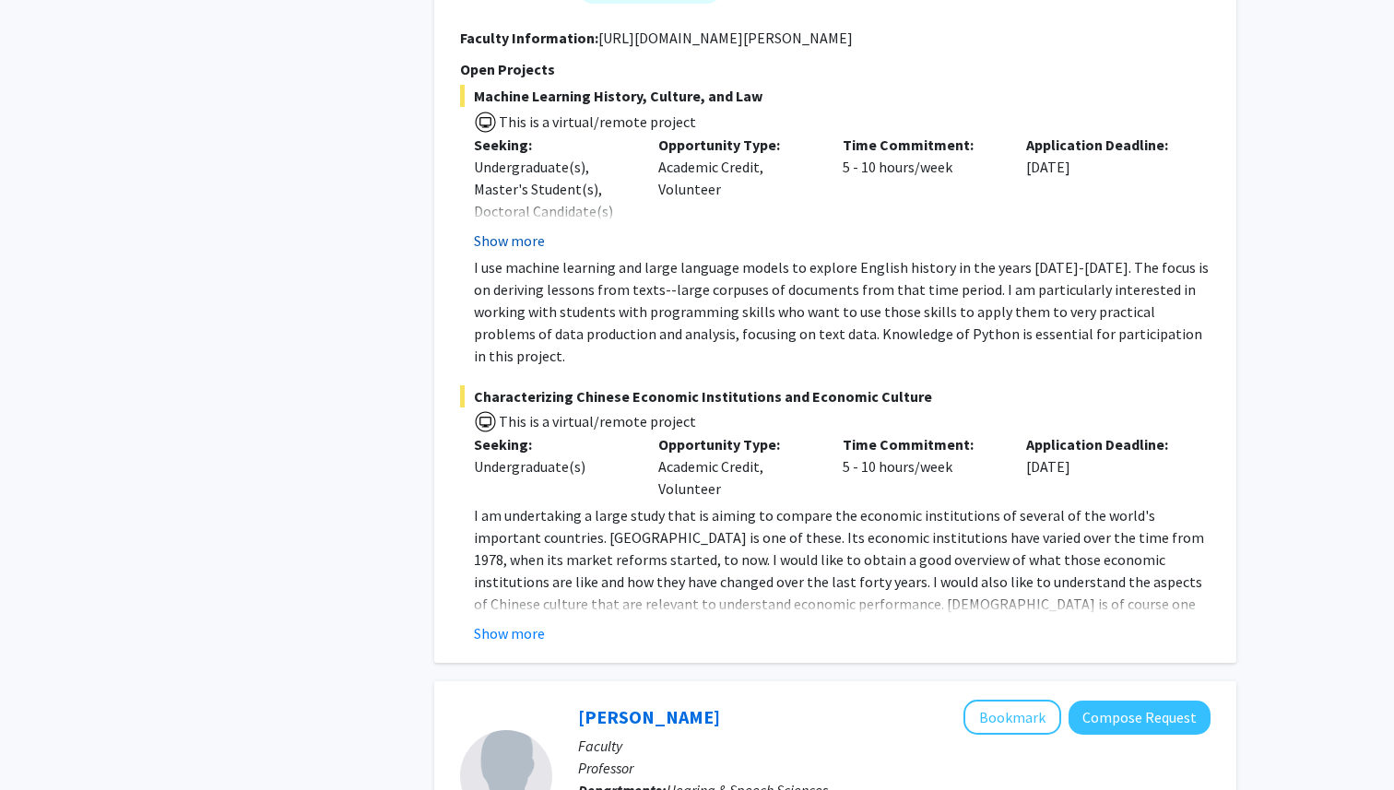
click at [517, 230] on button "Show more" at bounding box center [509, 241] width 71 height 22
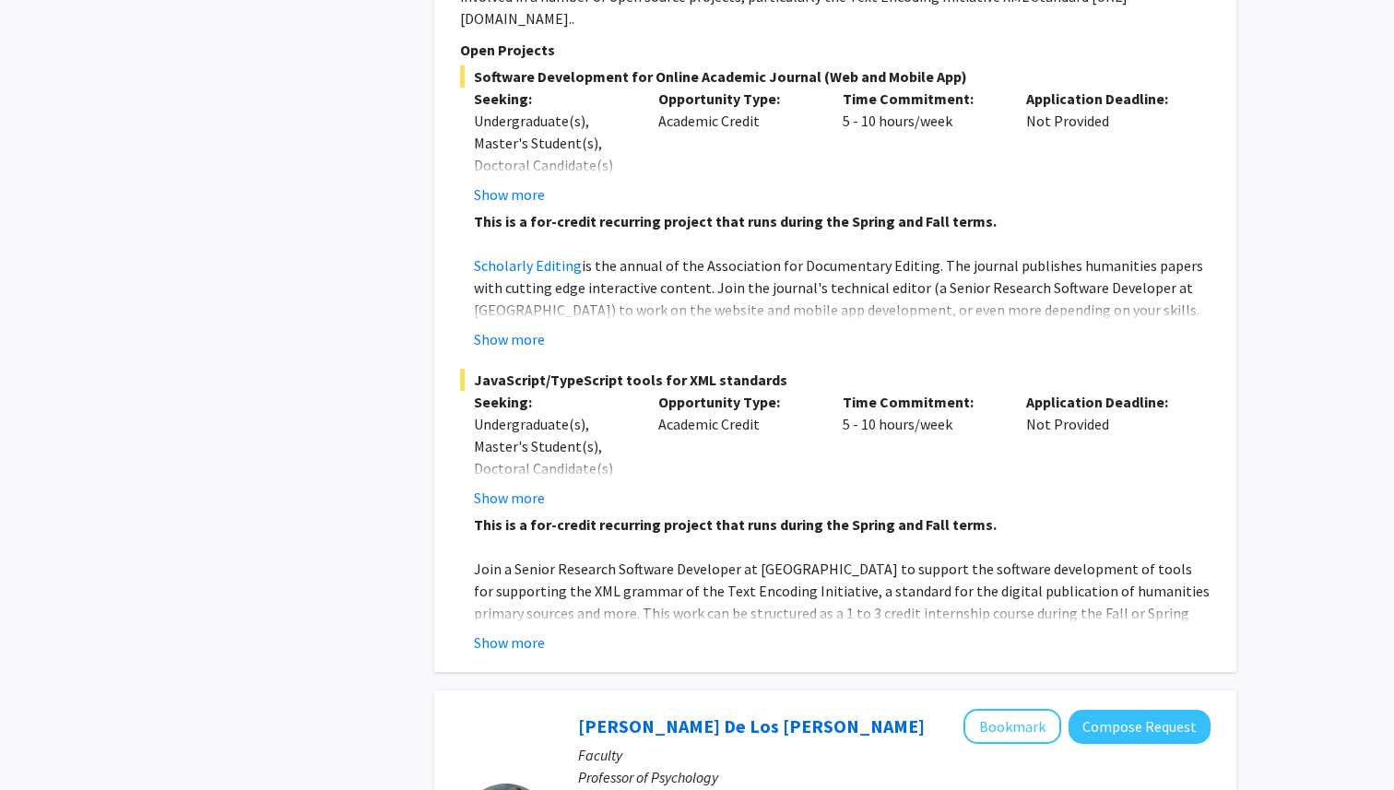
scroll to position [7099, 0]
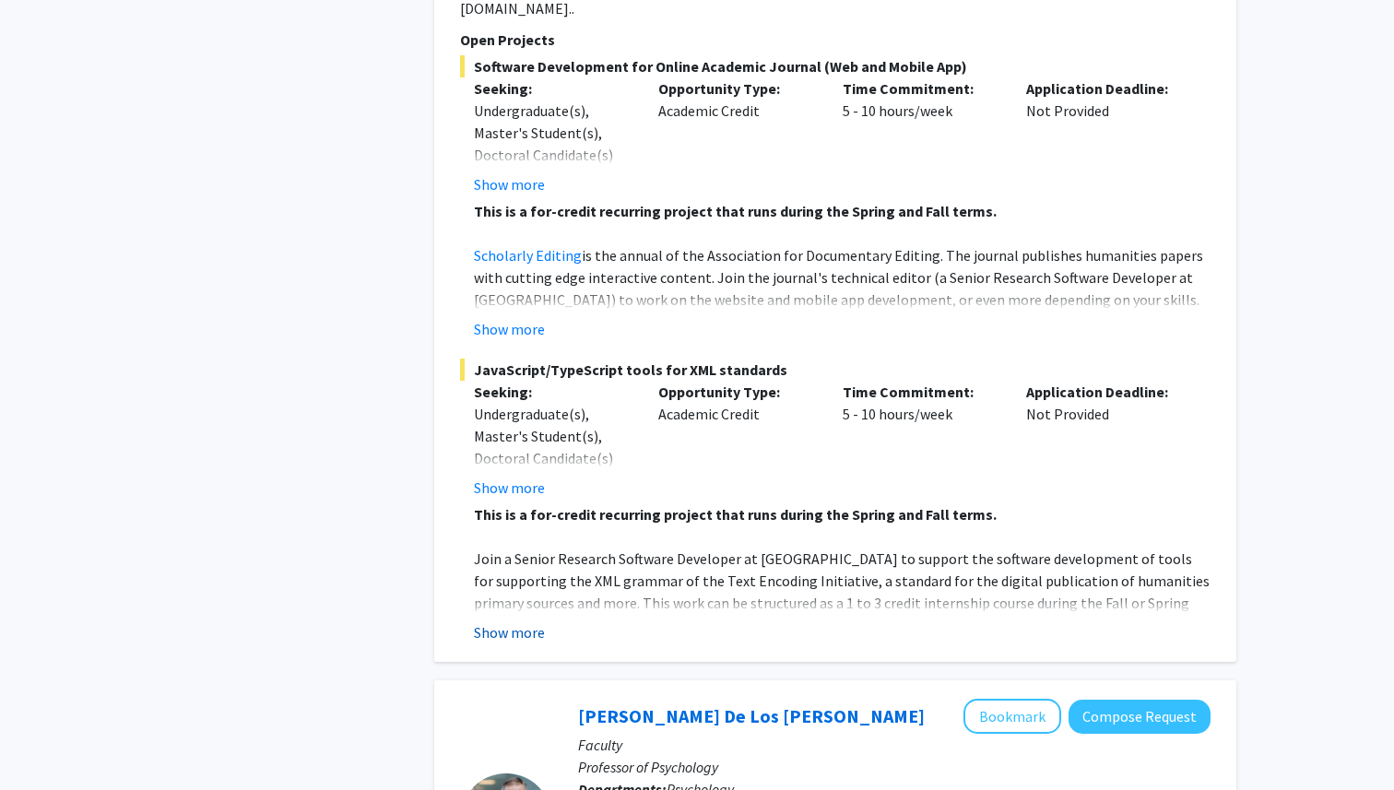
click at [523, 621] on button "Show more" at bounding box center [509, 632] width 71 height 22
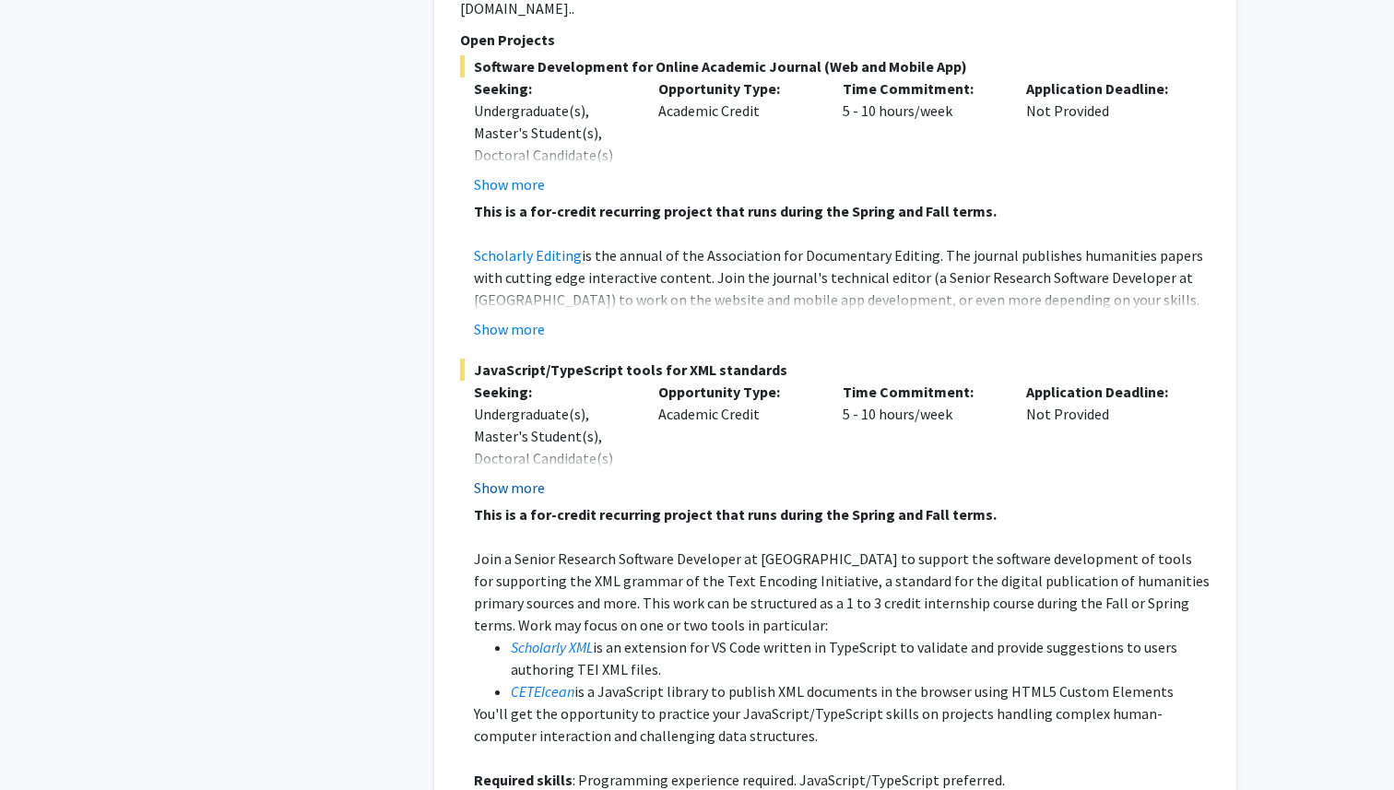
click at [508, 477] on button "Show more" at bounding box center [509, 488] width 71 height 22
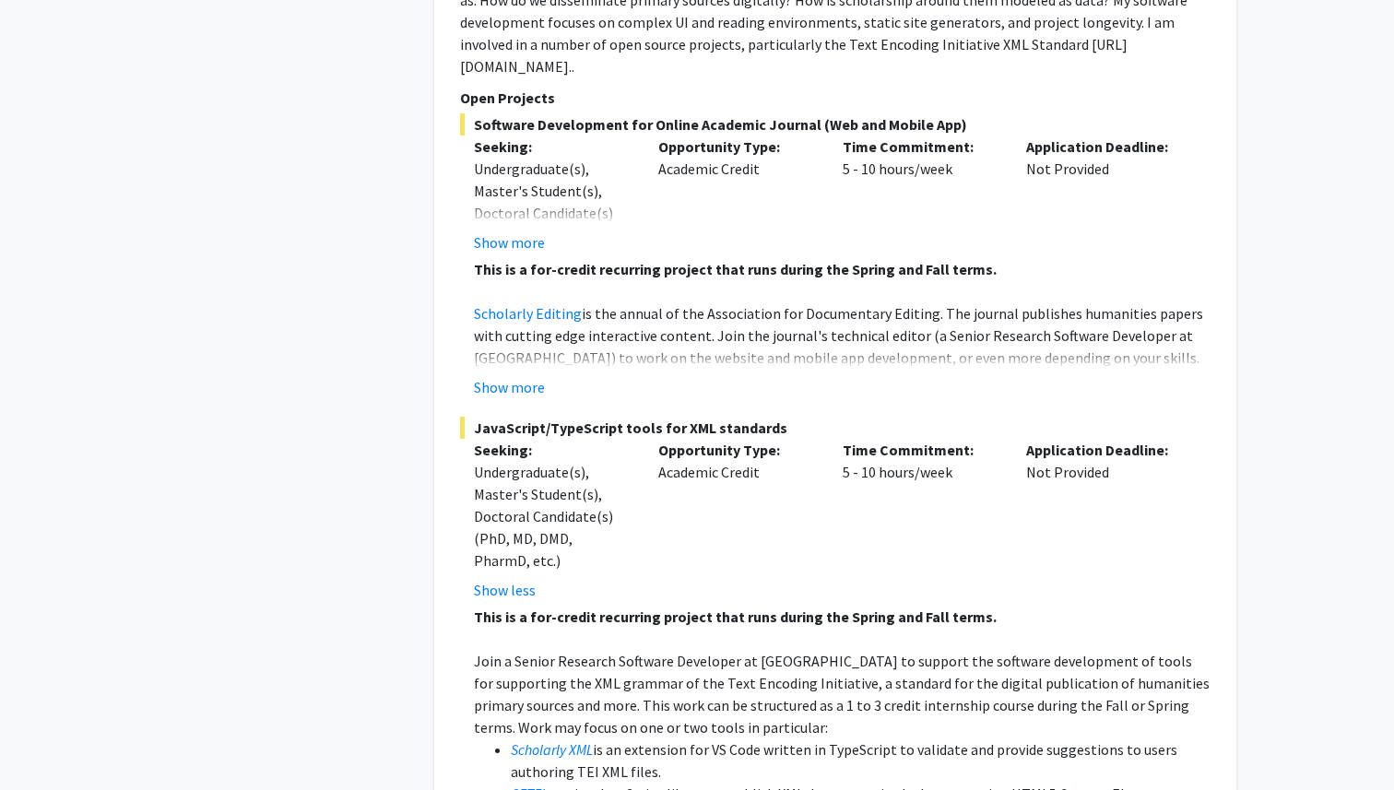
scroll to position [7039, 0]
click at [521, 378] on button "Show more" at bounding box center [509, 389] width 71 height 22
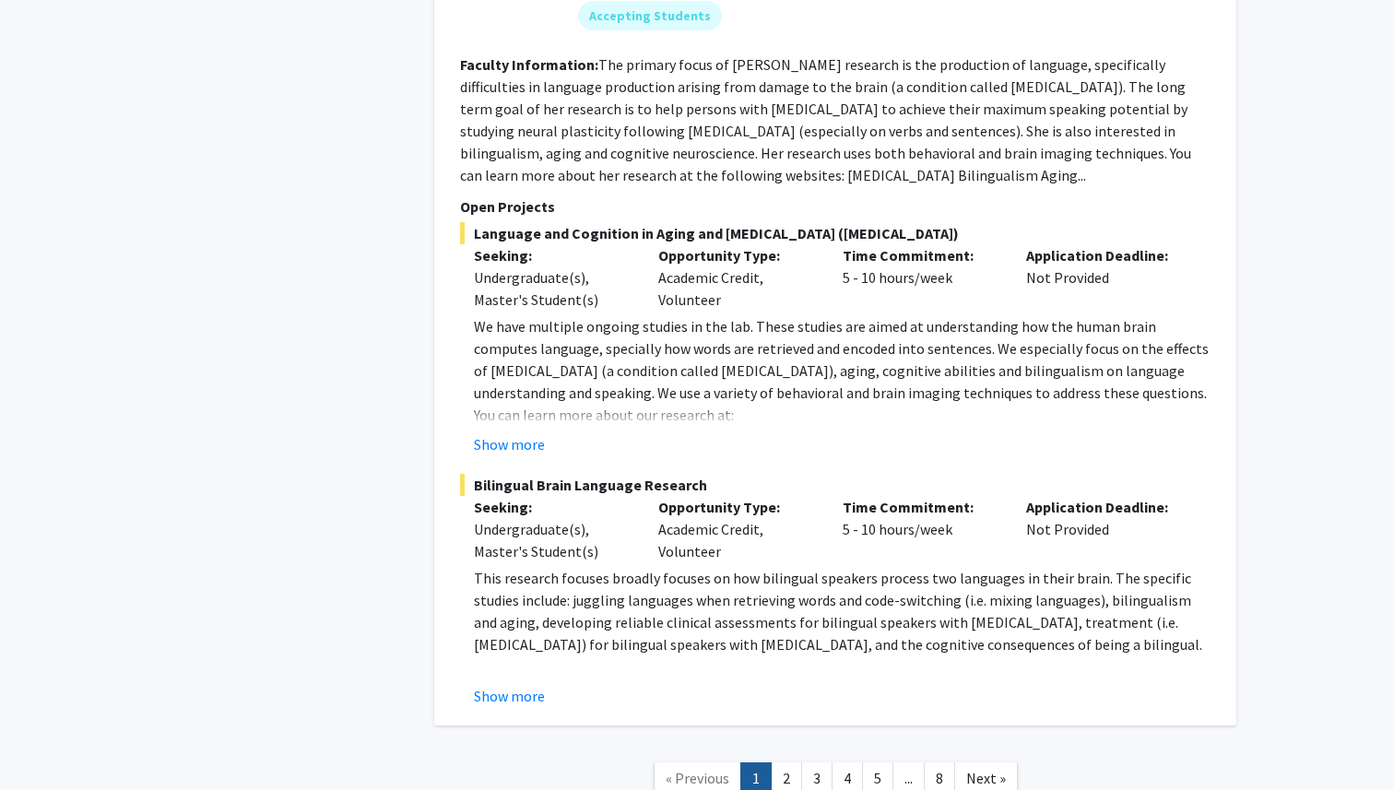
scroll to position [9062, 0]
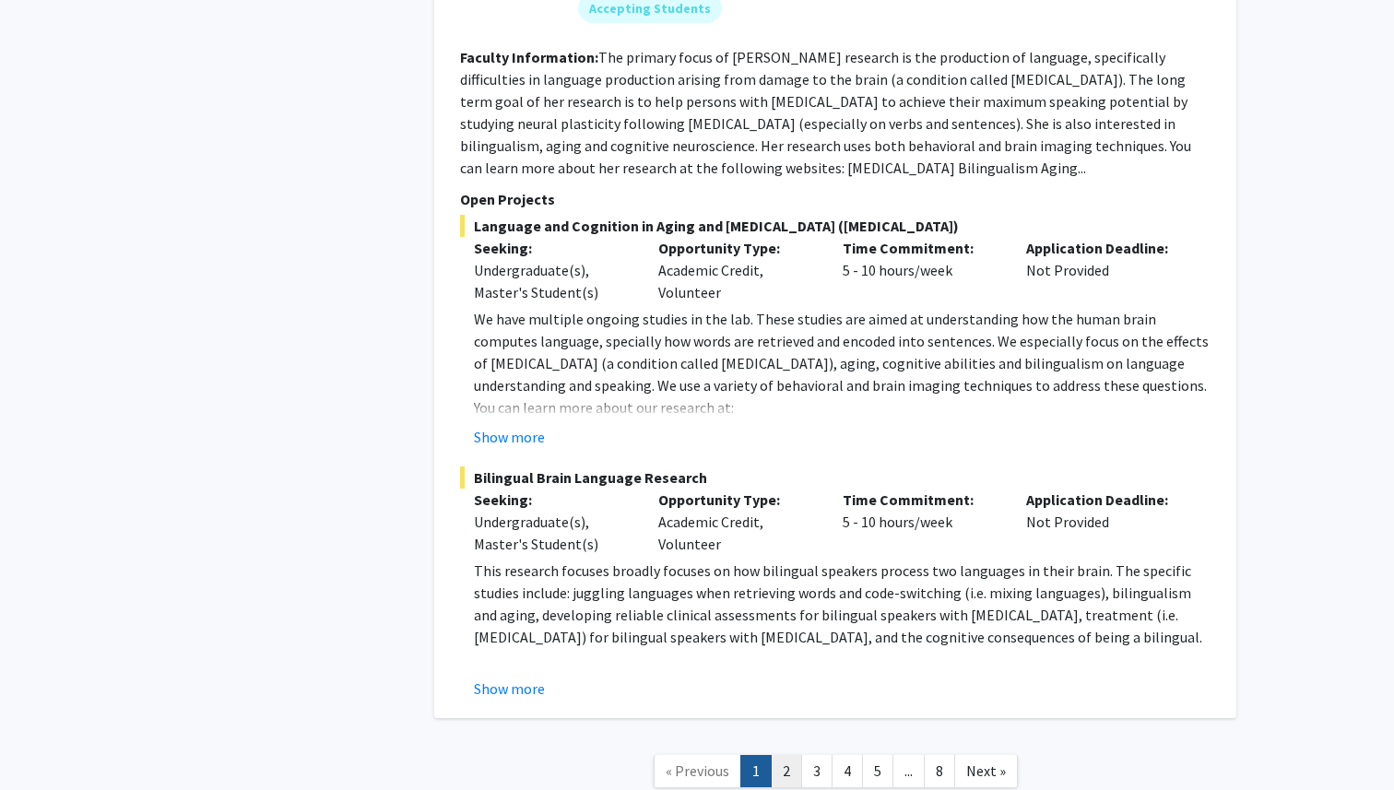
click at [793, 755] on link "2" at bounding box center [786, 771] width 31 height 32
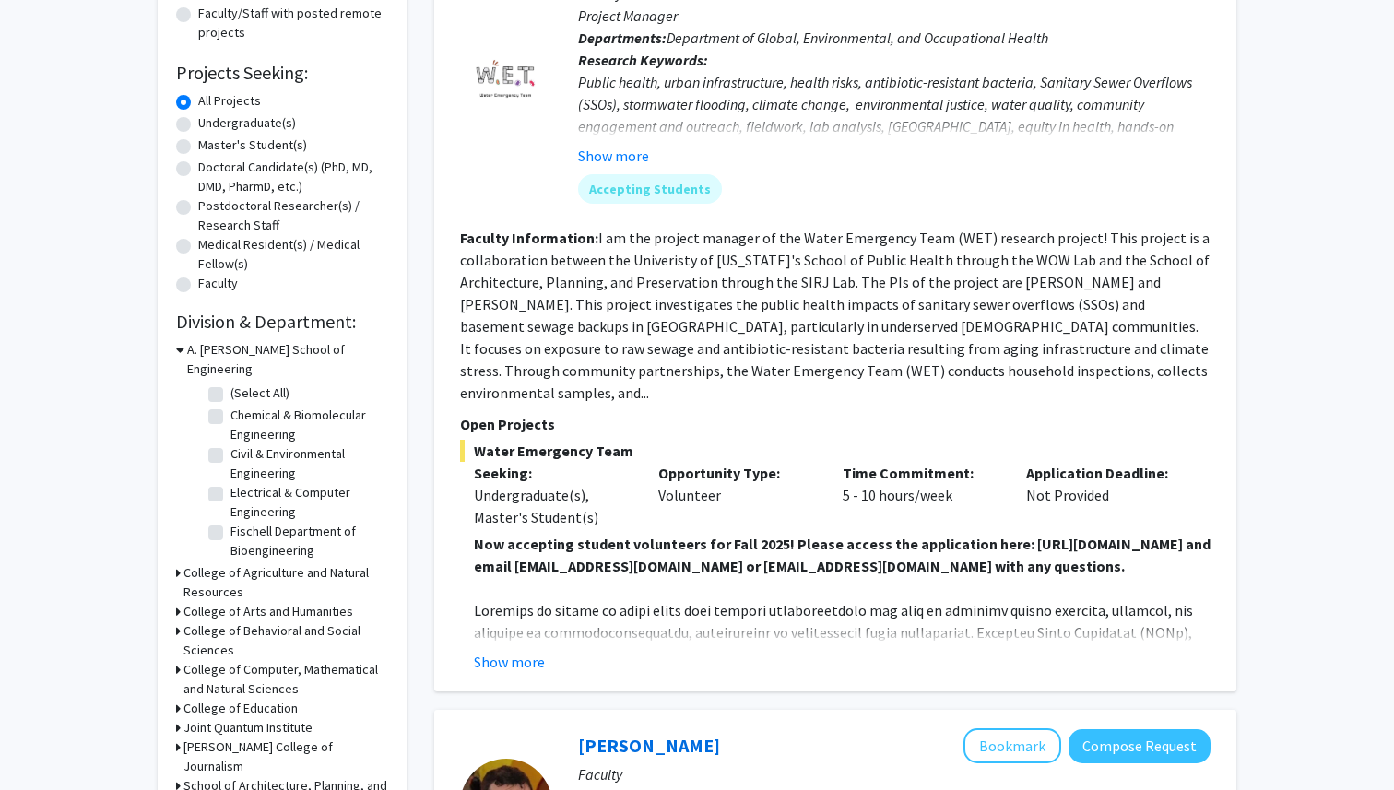
scroll to position [269, 0]
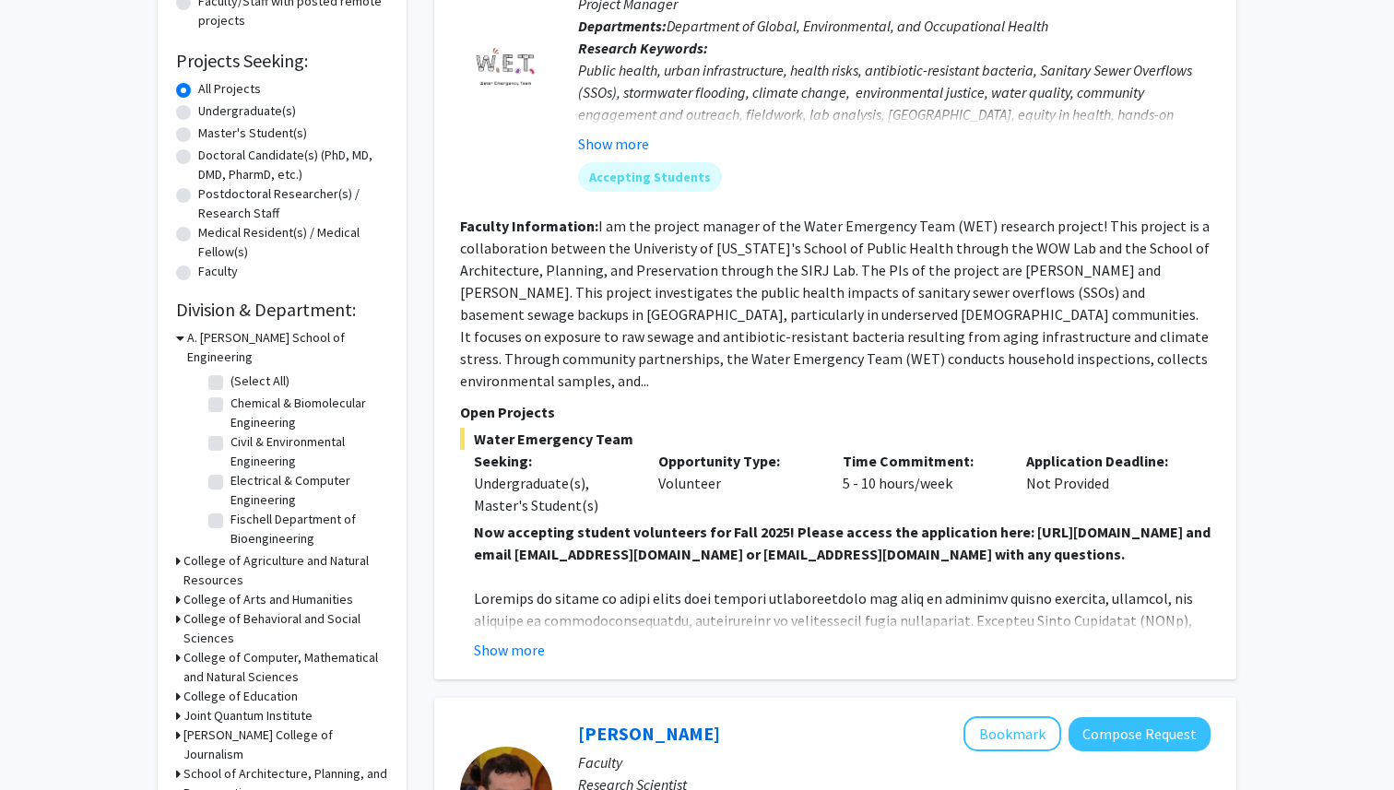
click at [231, 372] on label "(Select All)" at bounding box center [260, 381] width 59 height 19
click at [231, 372] on input "(Select All)" at bounding box center [237, 378] width 12 height 12
checkbox input "true"
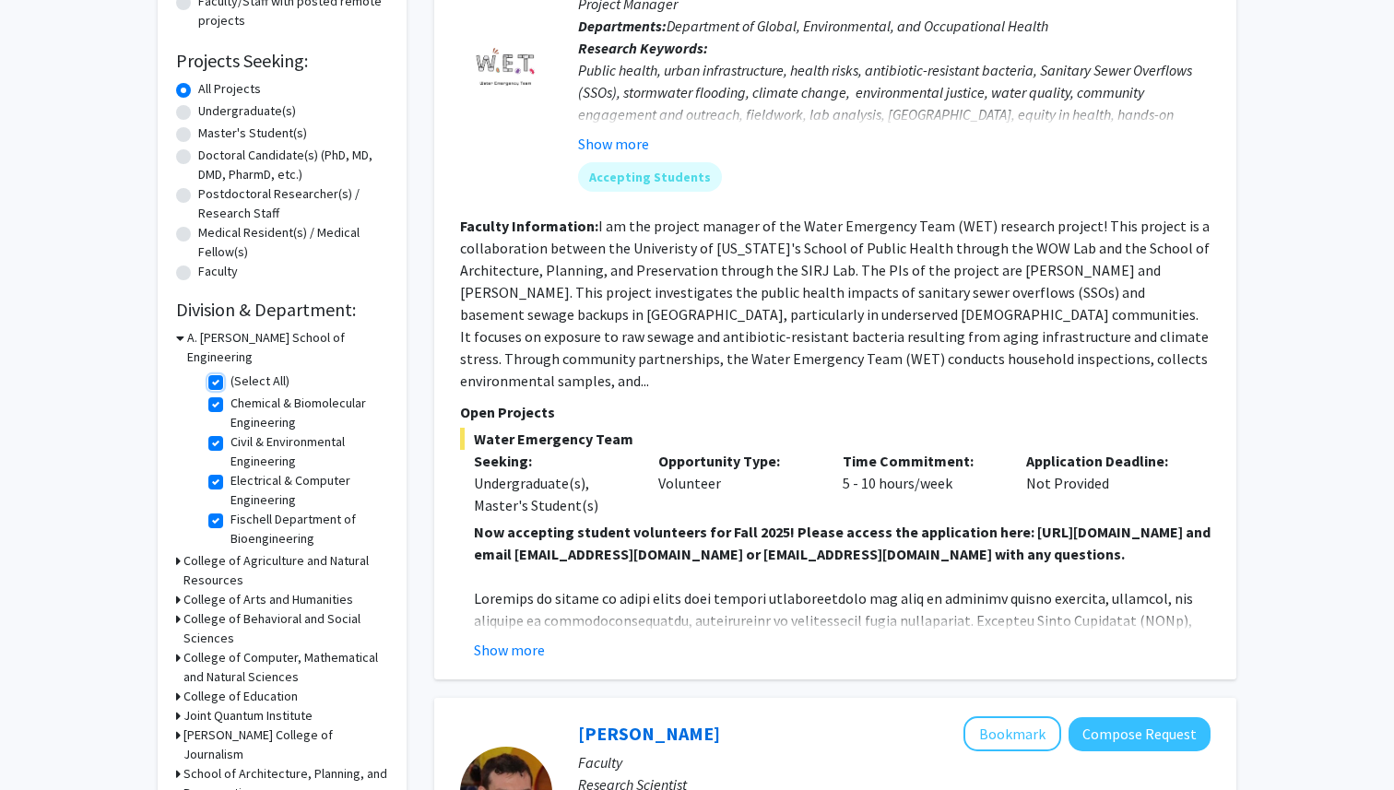
checkbox input "true"
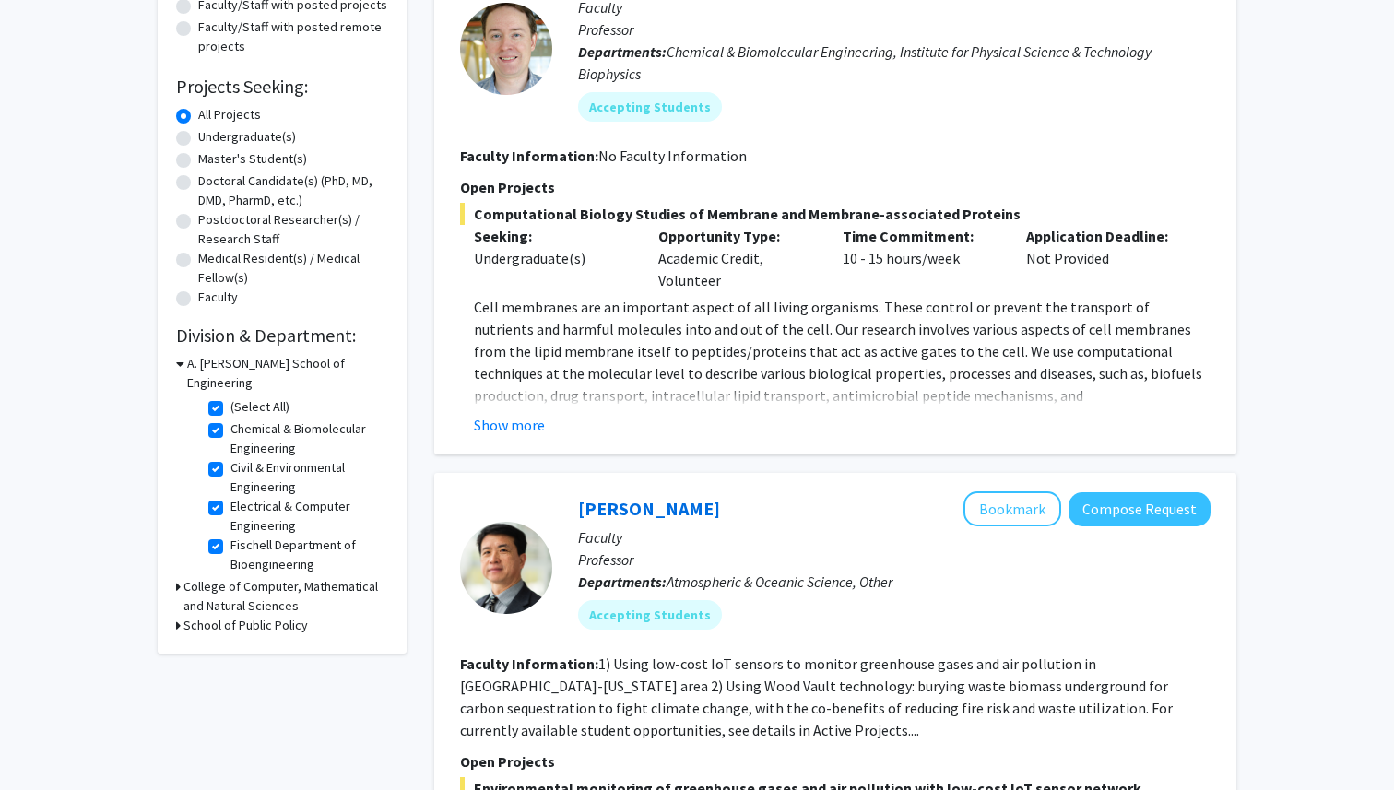
scroll to position [241, 0]
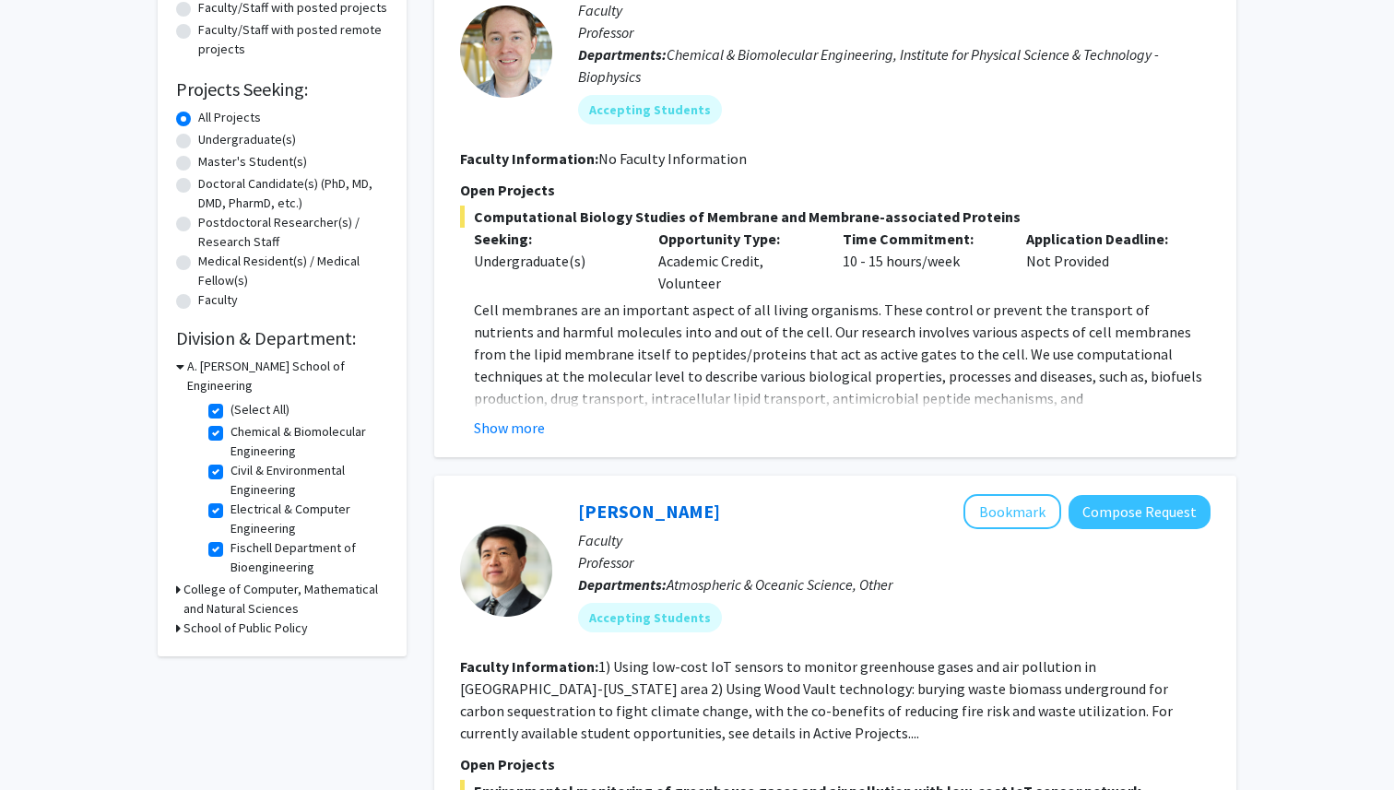
click at [183, 580] on h3 "College of Computer, Mathematical and Natural Sciences" at bounding box center [285, 599] width 205 height 39
click at [231, 623] on label "(Select All)" at bounding box center [260, 632] width 59 height 19
click at [231, 623] on input "(Select All)" at bounding box center [237, 629] width 12 height 12
checkbox input "true"
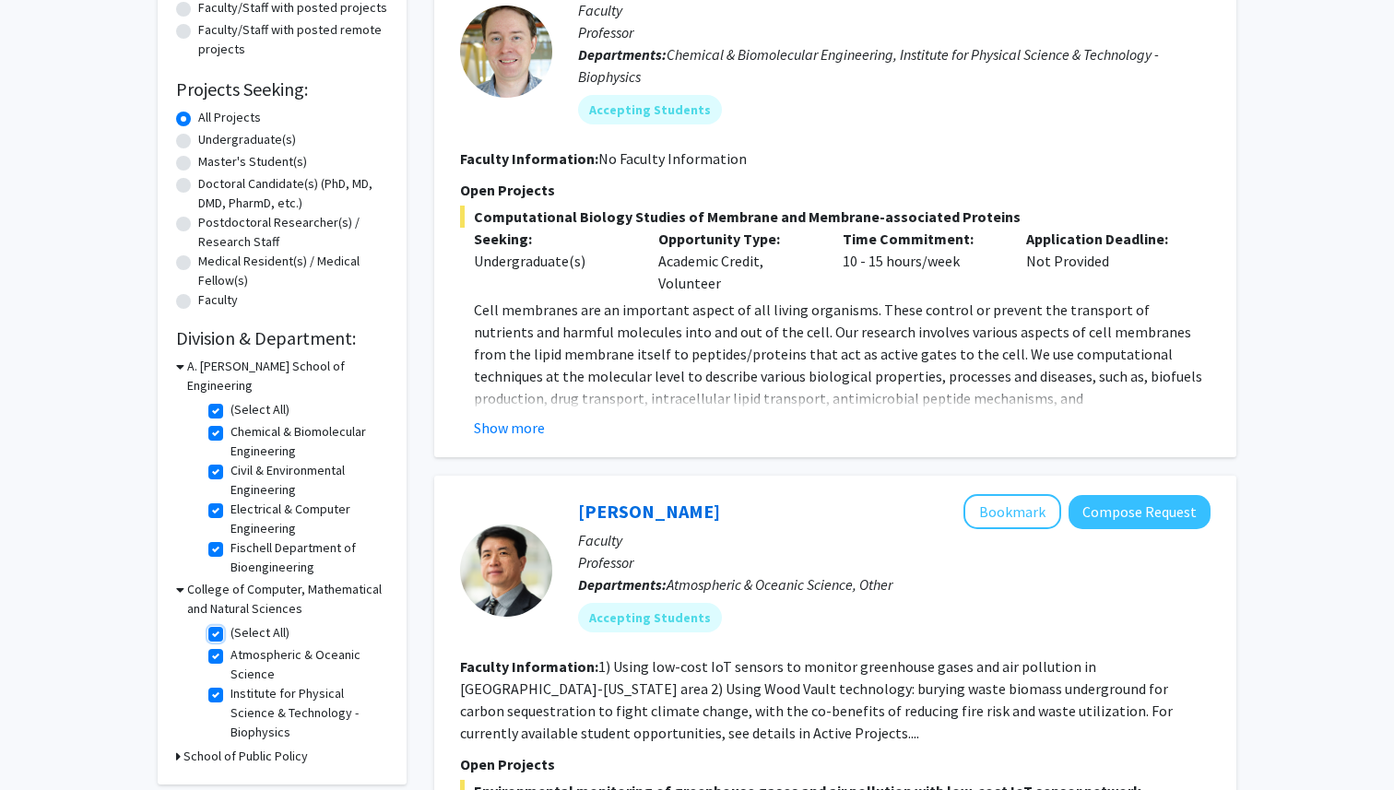
checkbox input "true"
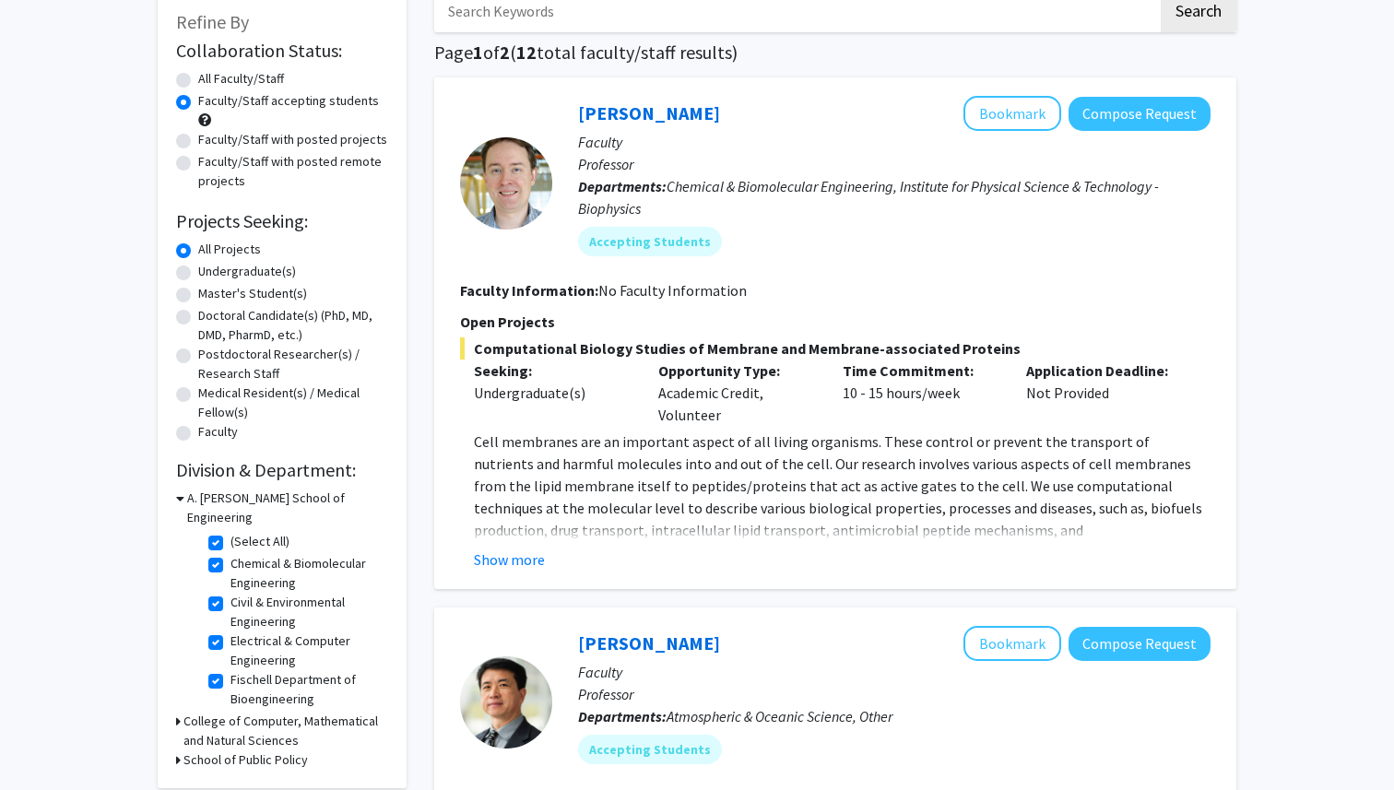
scroll to position [112, 0]
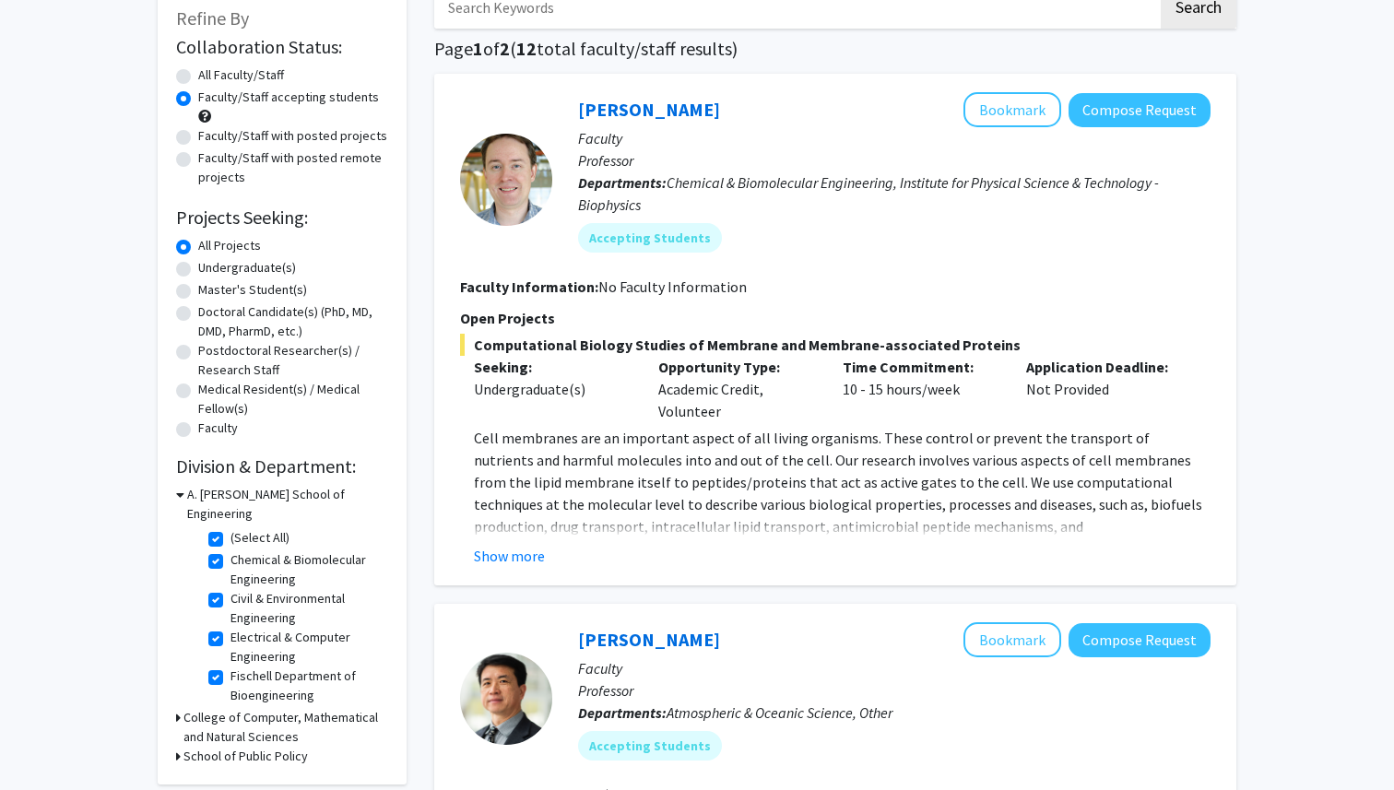
click at [178, 708] on icon at bounding box center [178, 717] width 5 height 19
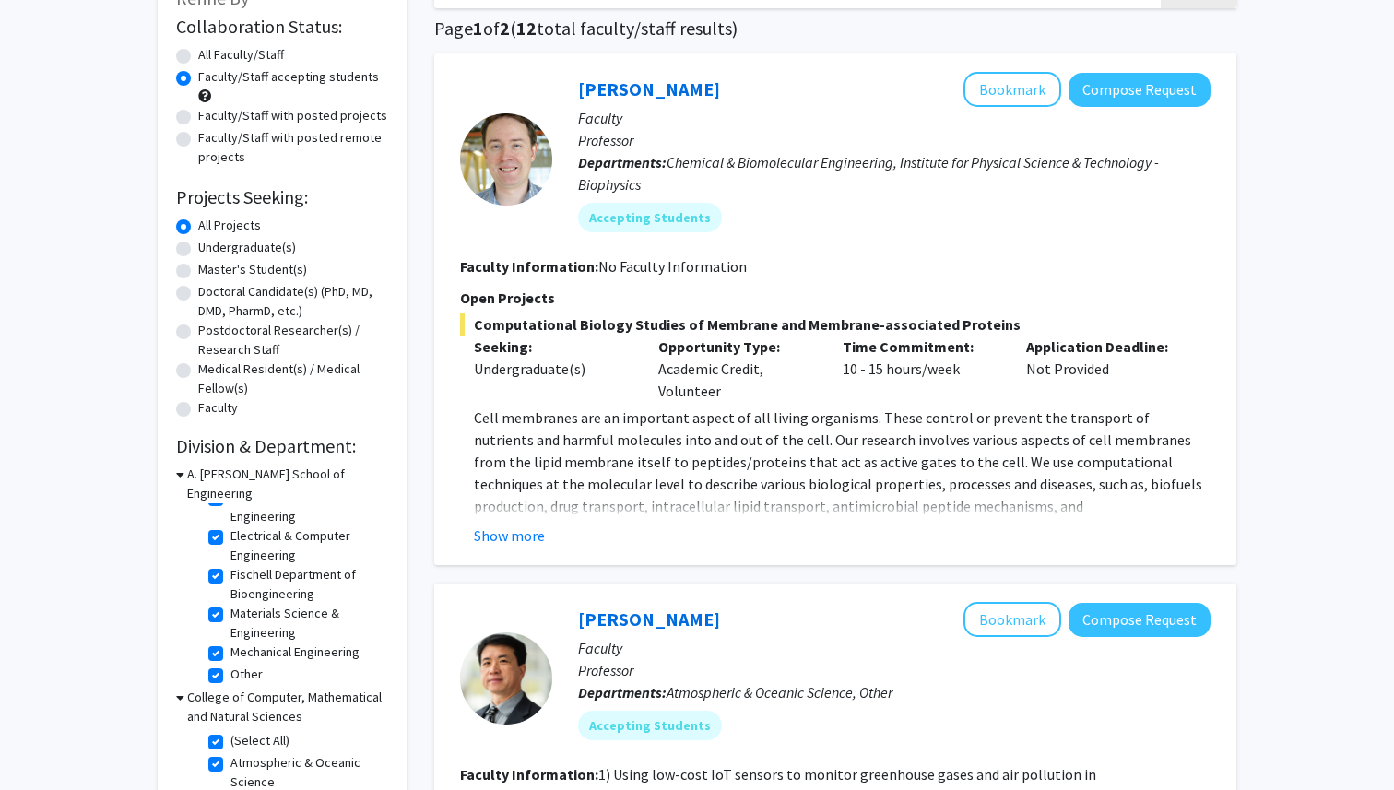
scroll to position [134, 0]
click at [512, 545] on button "Show more" at bounding box center [509, 535] width 71 height 22
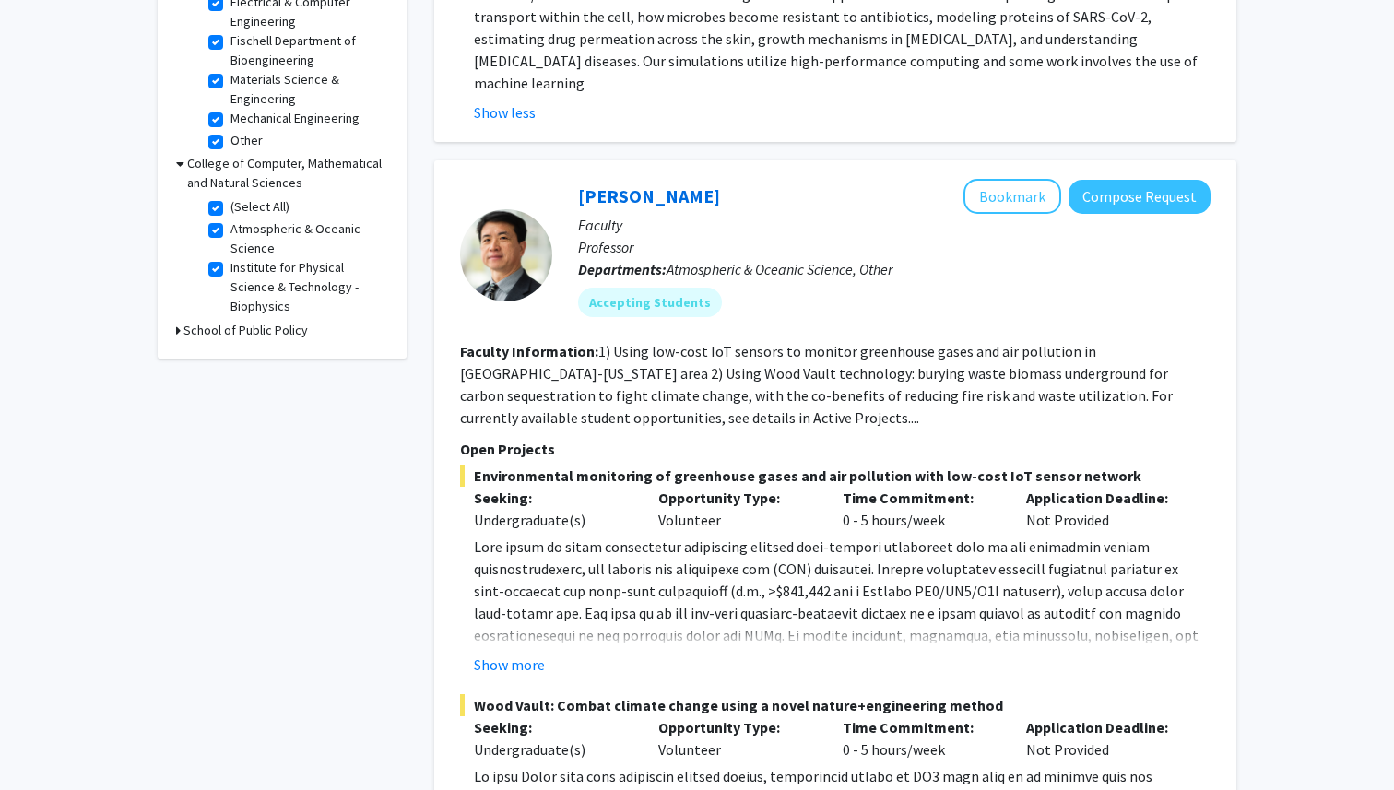
scroll to position [0, 0]
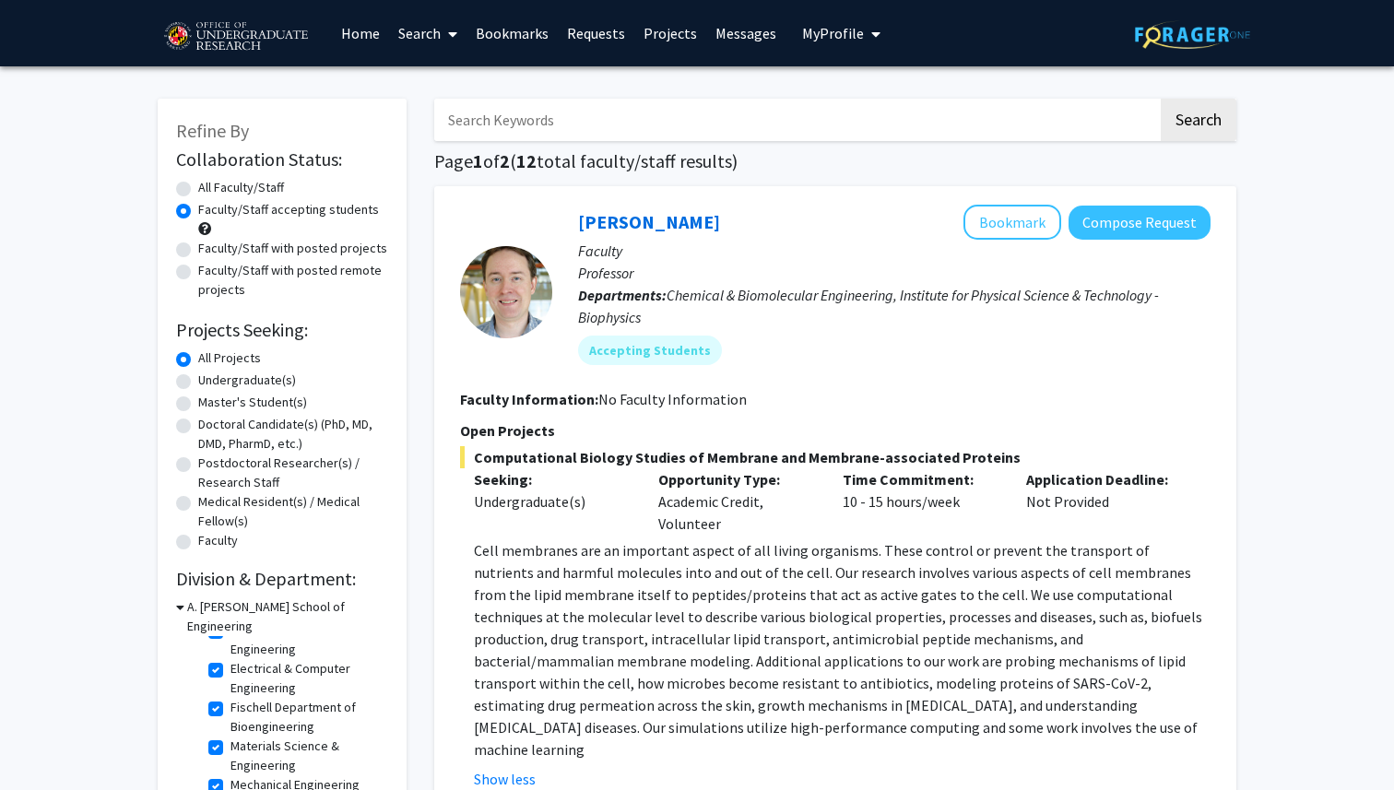
click at [198, 249] on label "Faculty/Staff with posted projects" at bounding box center [292, 248] width 189 height 19
click at [198, 249] on input "Faculty/Staff with posted projects" at bounding box center [204, 245] width 12 height 12
radio input "true"
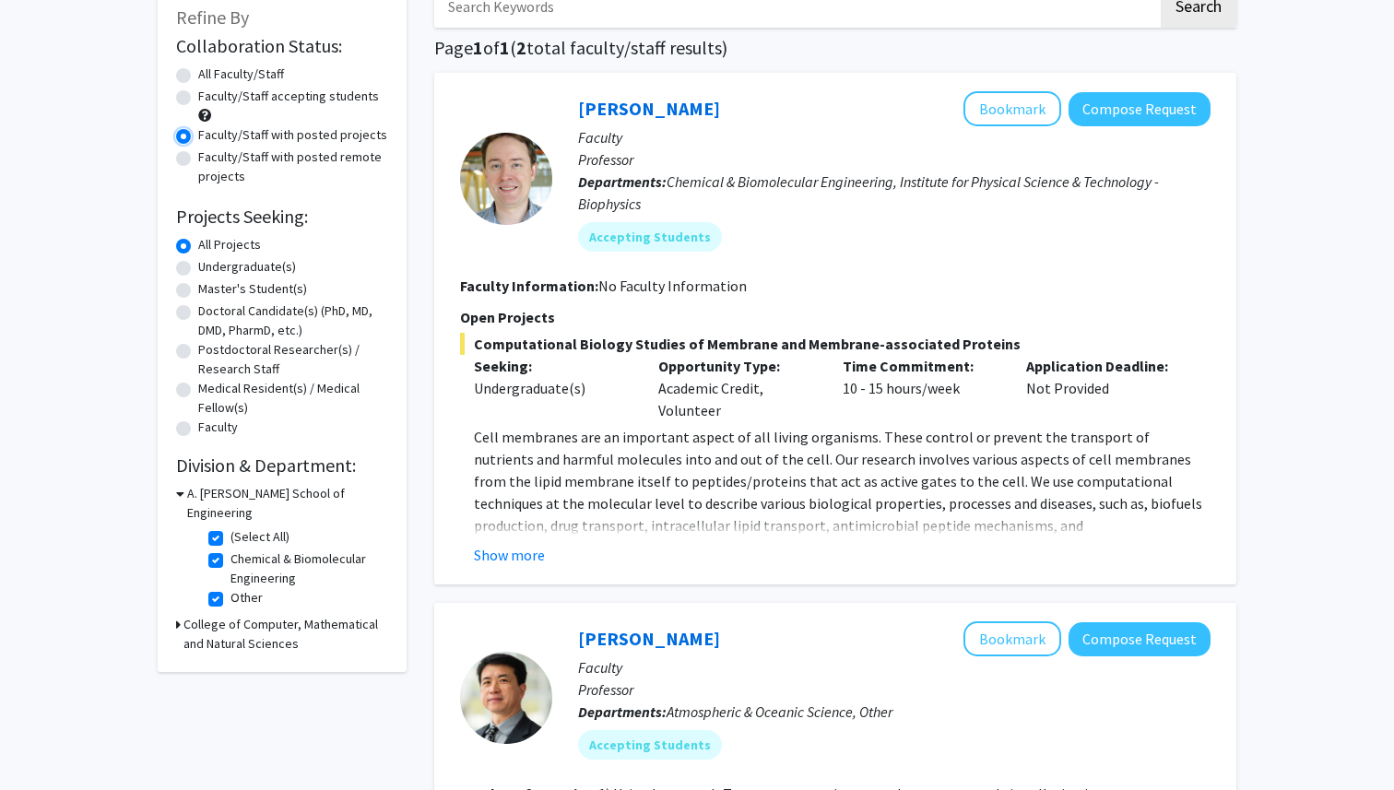
scroll to position [114, 0]
click at [496, 541] on fg-read-more "Cell membranes are an important aspect of all living organisms. These control o…" at bounding box center [835, 495] width 751 height 140
click at [502, 545] on button "Show more" at bounding box center [509, 554] width 71 height 22
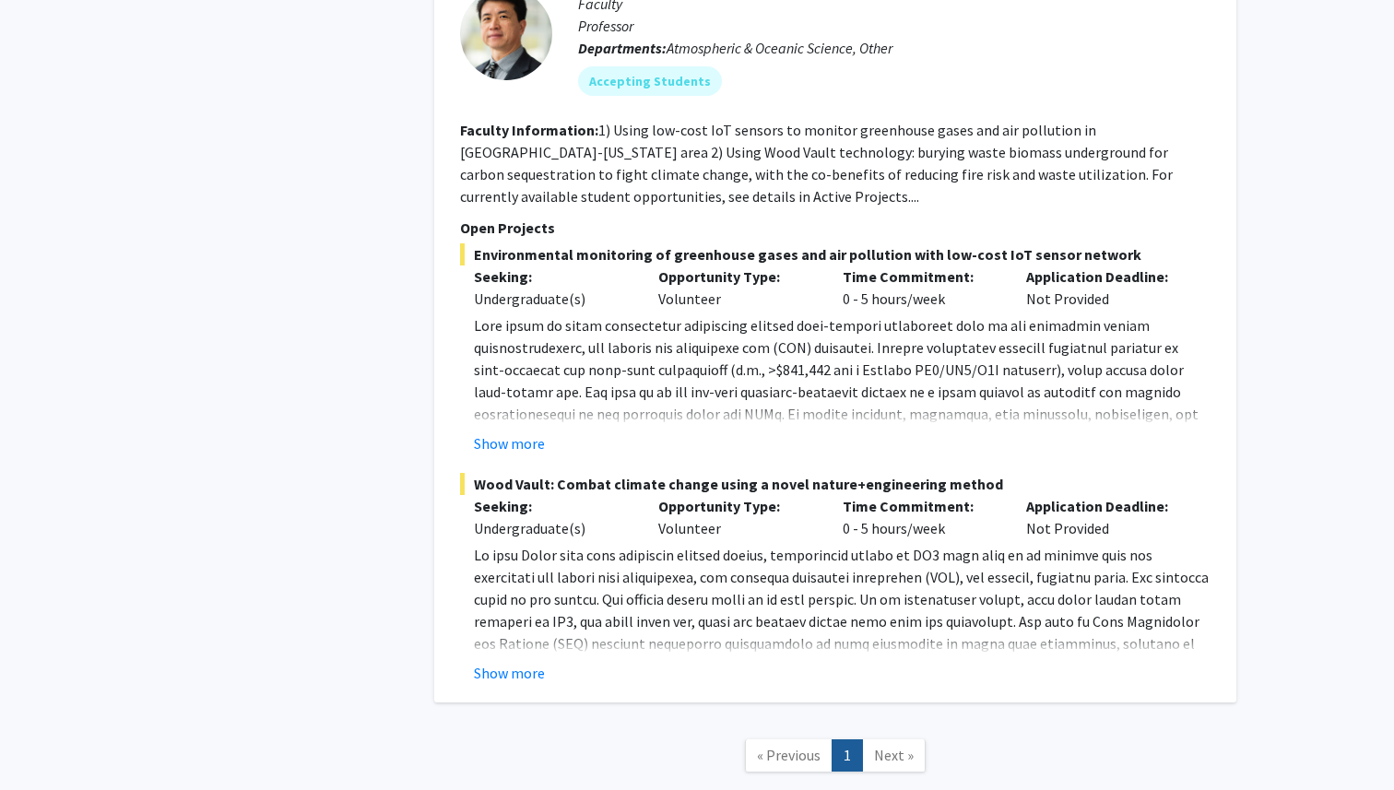
scroll to position [892, 0]
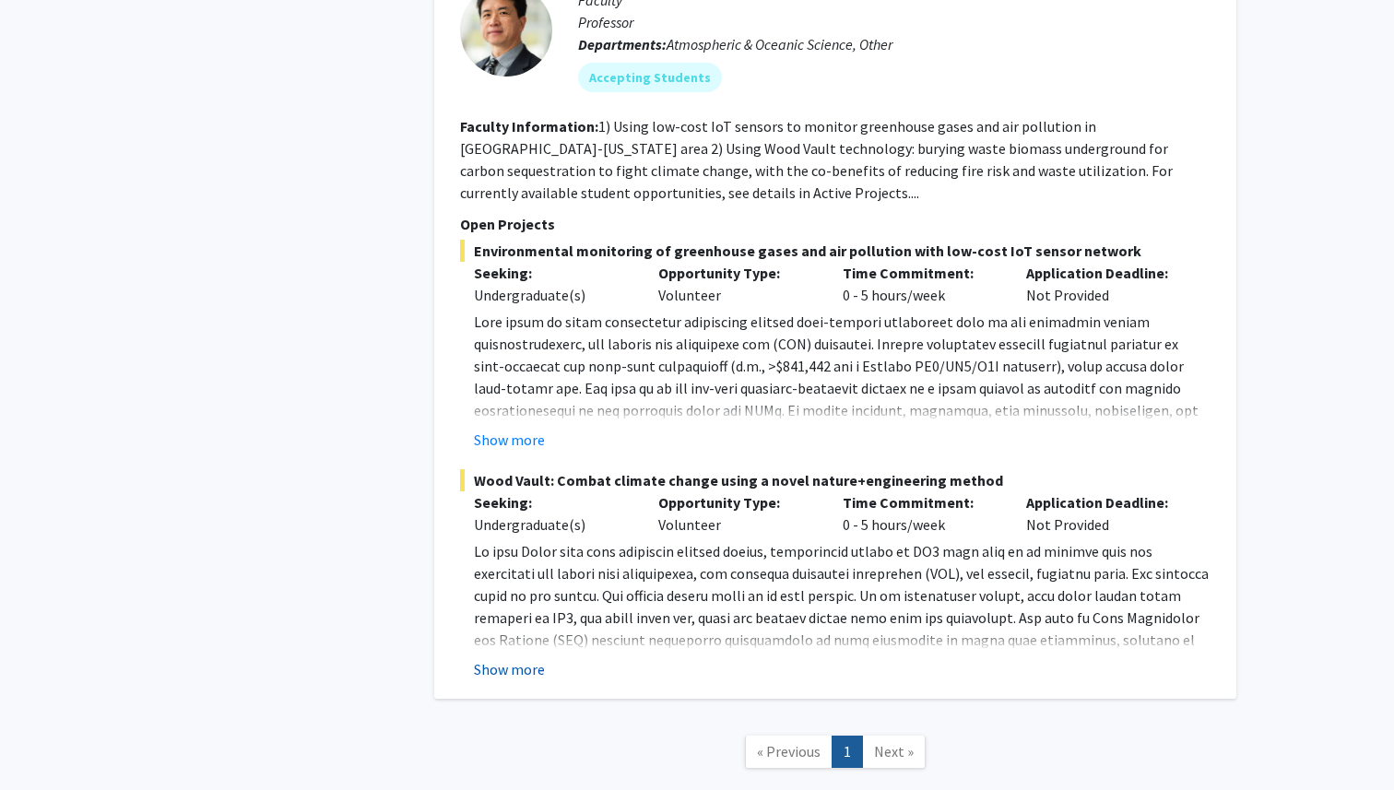
click at [519, 658] on button "Show more" at bounding box center [509, 669] width 71 height 22
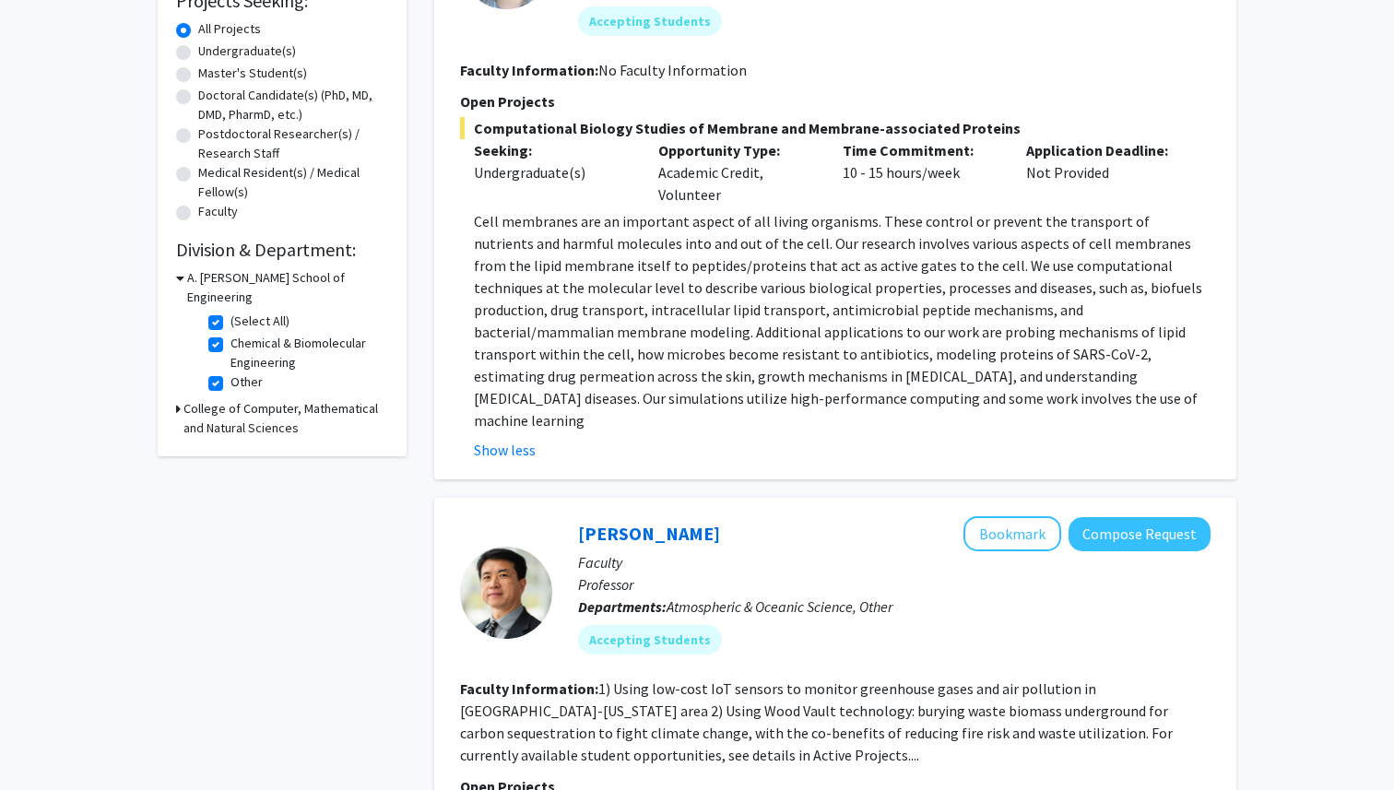
scroll to position [0, 0]
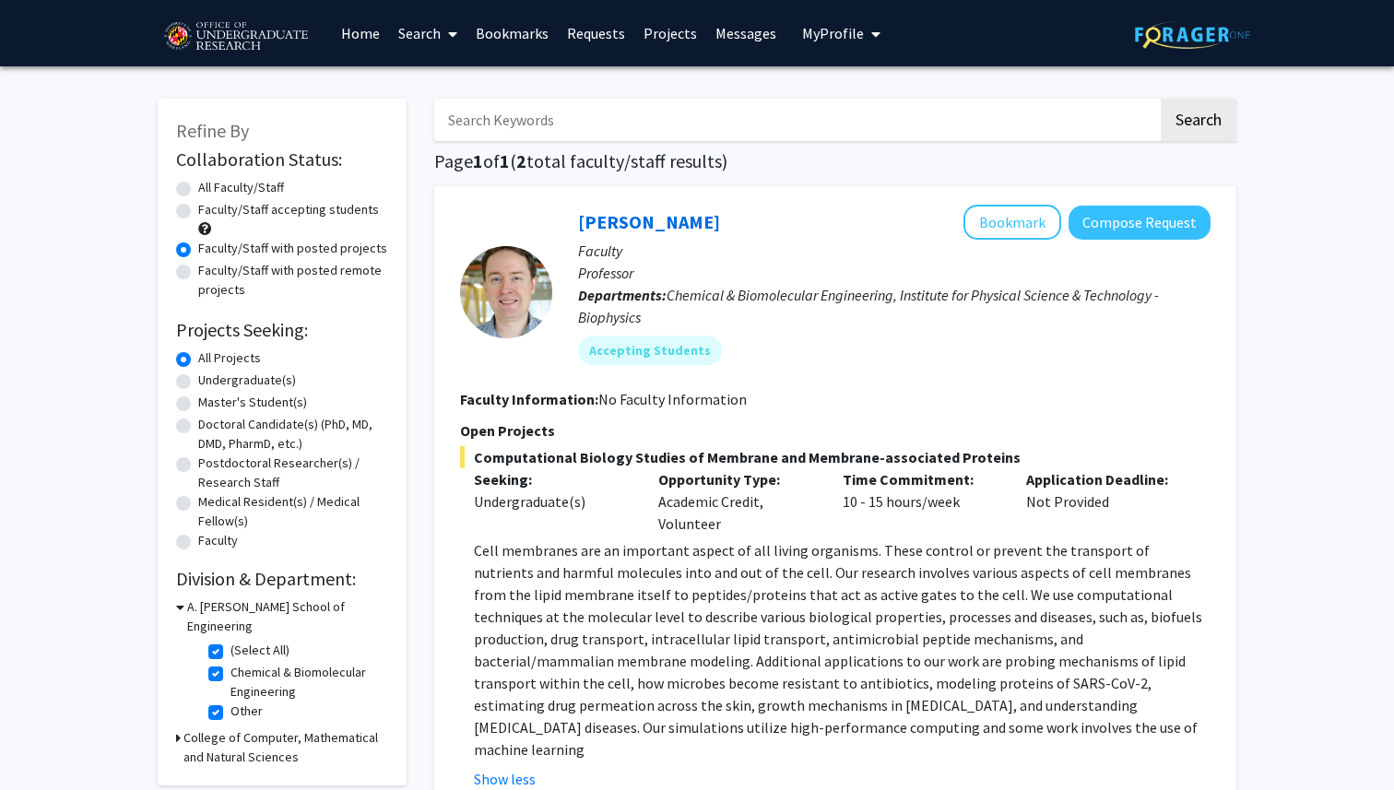
click at [198, 381] on label "Undergraduate(s)" at bounding box center [247, 380] width 98 height 19
click at [198, 381] on input "Undergraduate(s)" at bounding box center [204, 377] width 12 height 12
radio input "true"
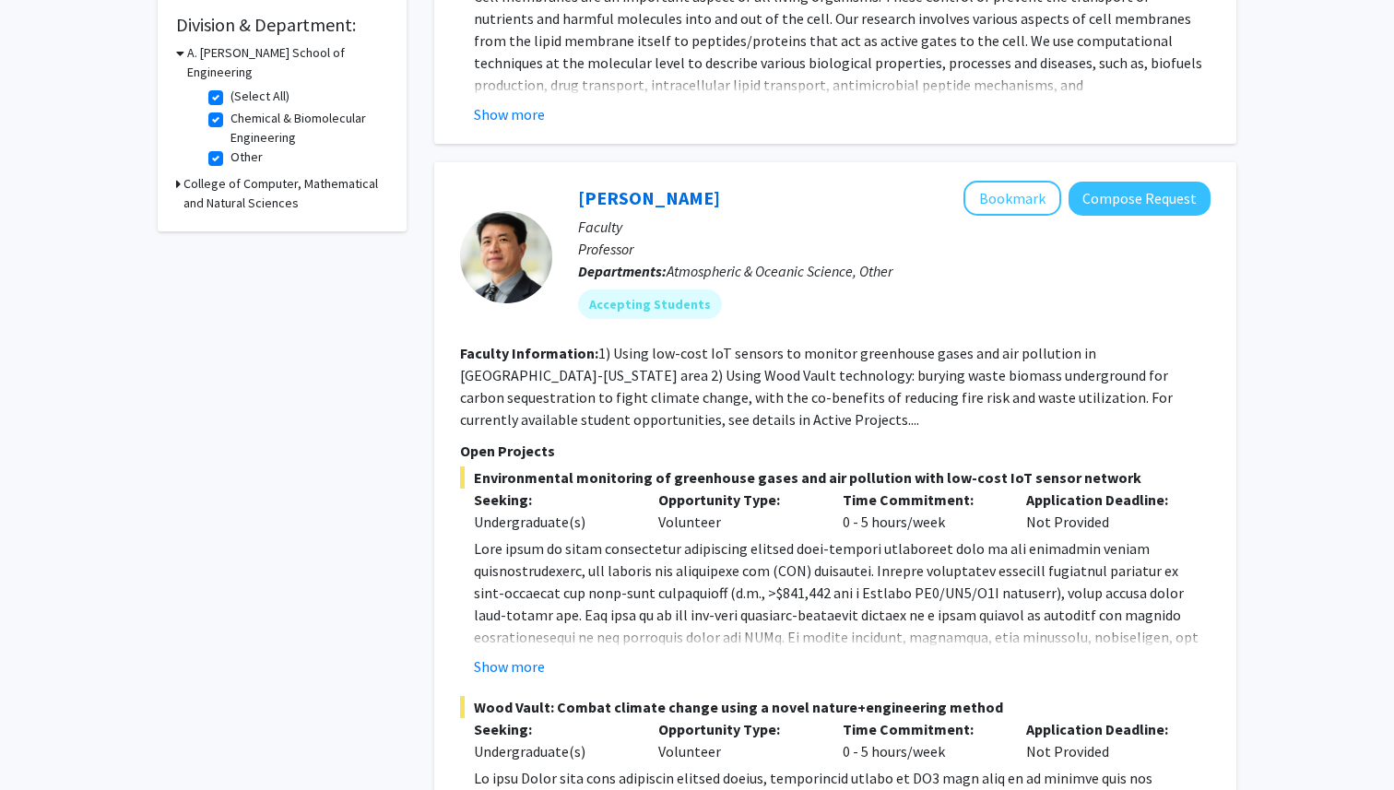
scroll to position [559, 0]
